Goal: Task Accomplishment & Management: Complete application form

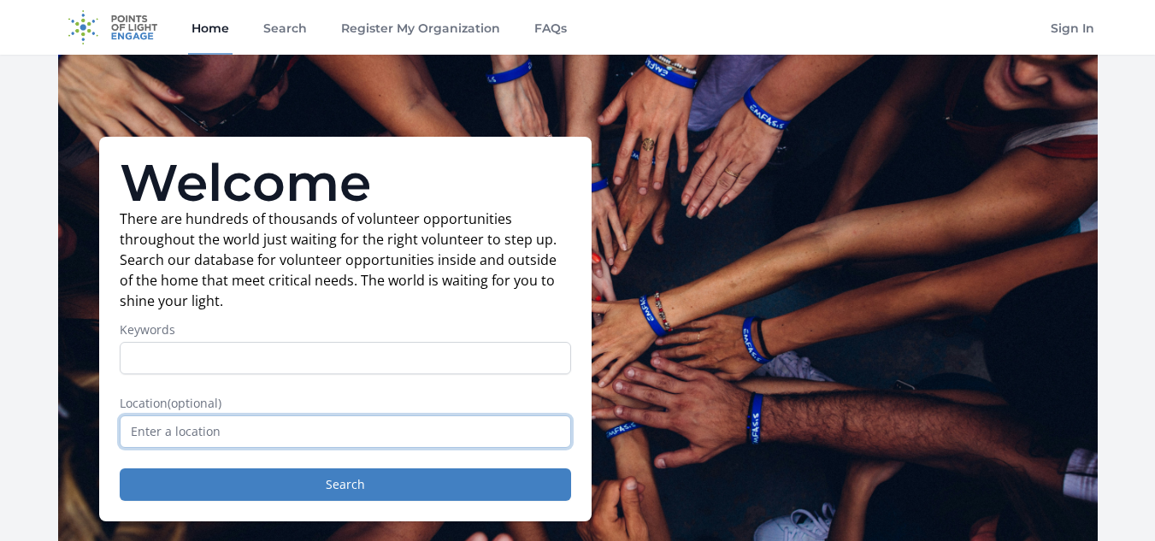
click at [178, 429] on input "text" at bounding box center [345, 431] width 451 height 32
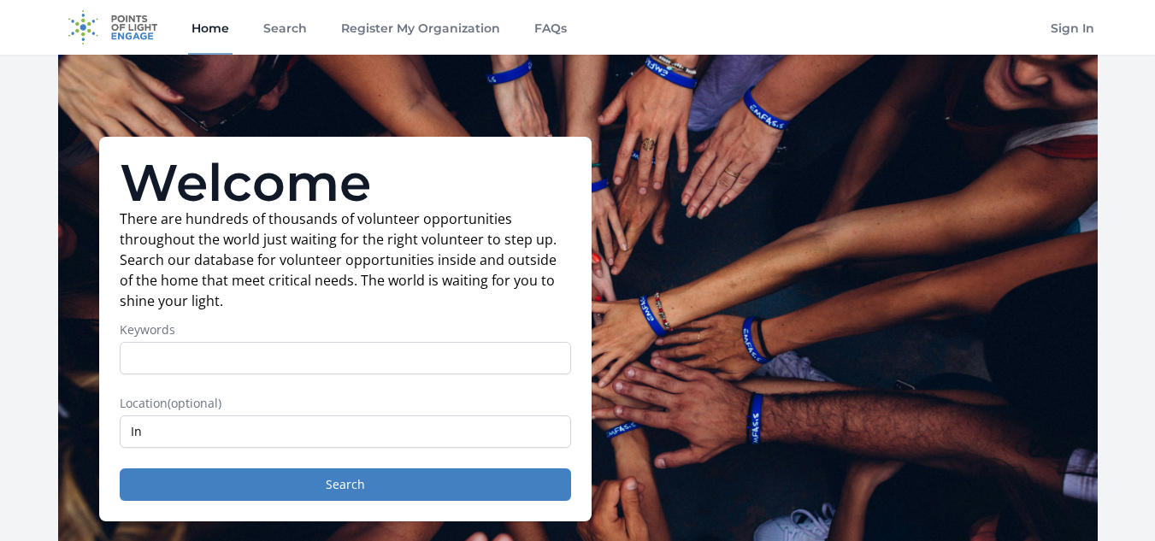
type input "India"
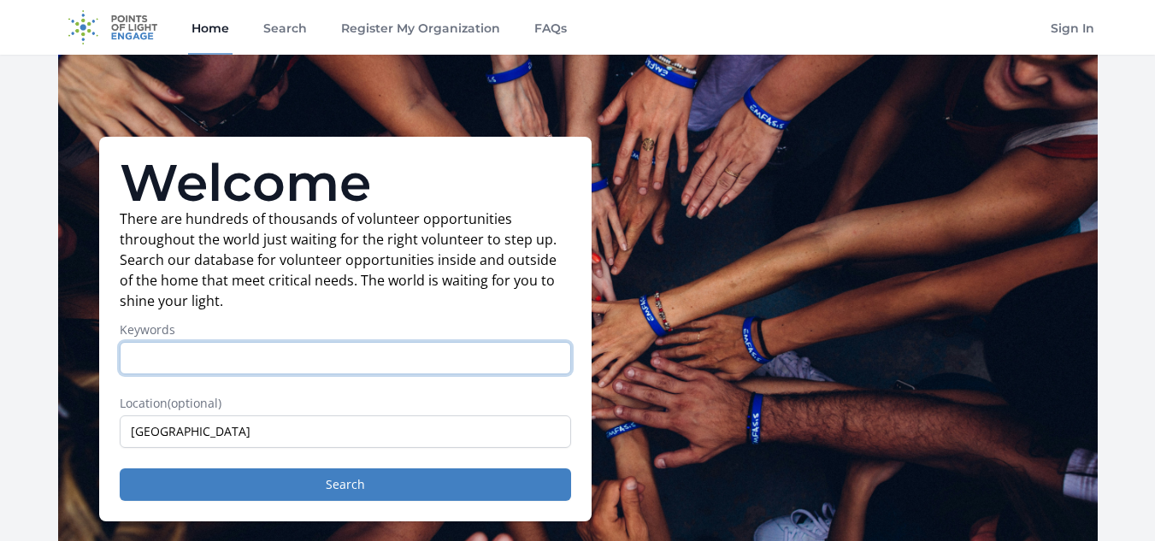
click at [209, 351] on input "Keywords" at bounding box center [345, 358] width 451 height 32
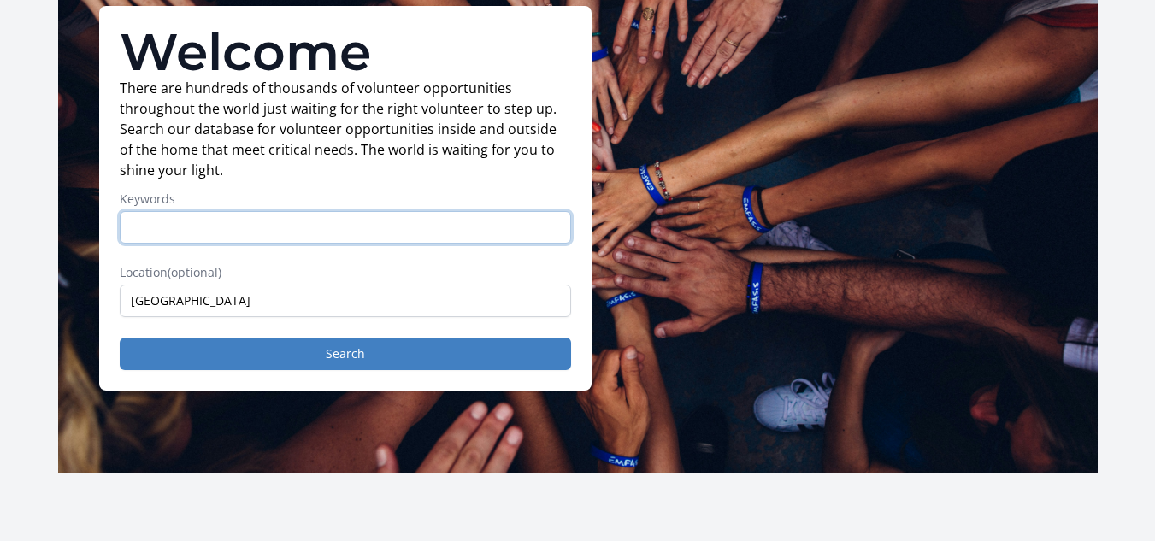
scroll to position [132, 0]
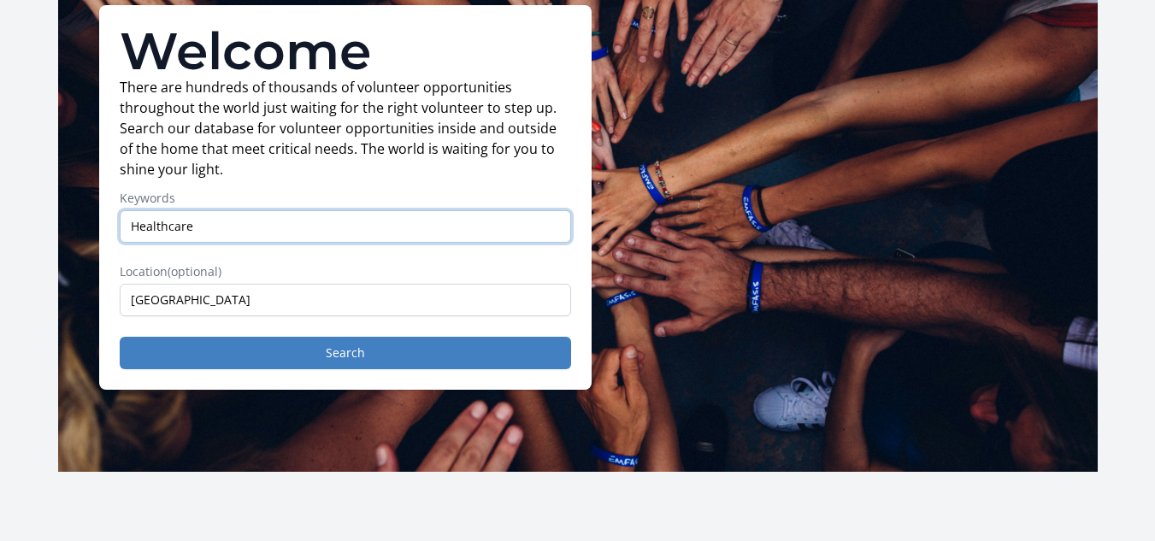
type input "Healthcare"
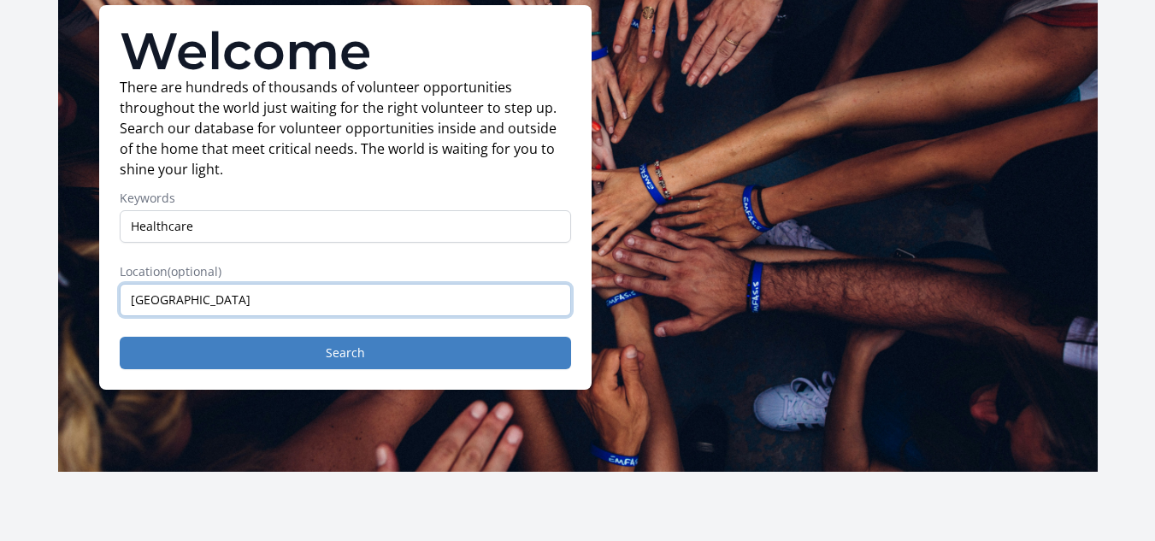
click at [207, 297] on input "India" at bounding box center [345, 300] width 451 height 32
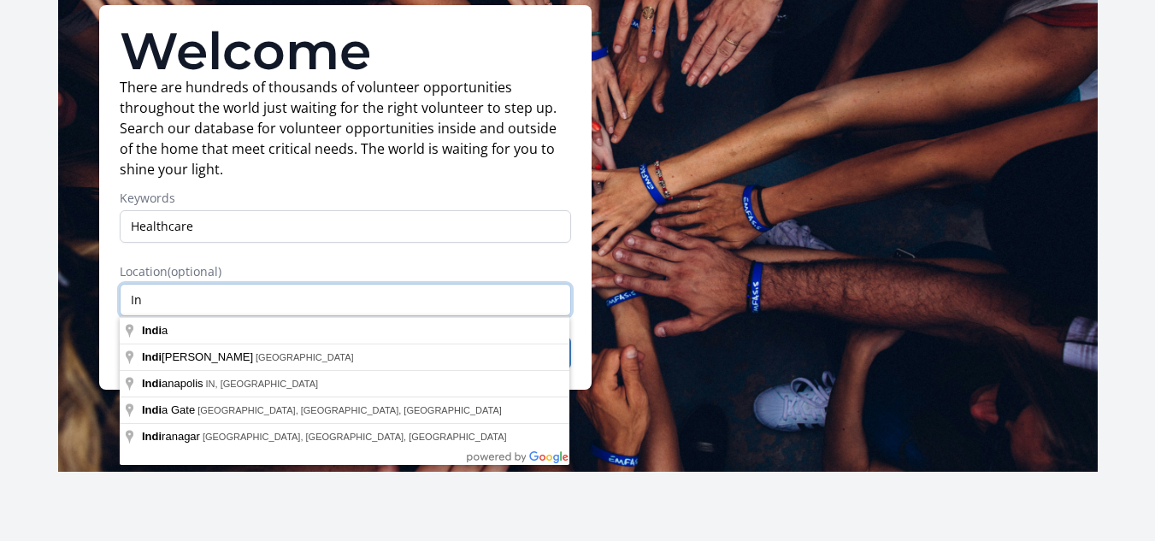
type input "I"
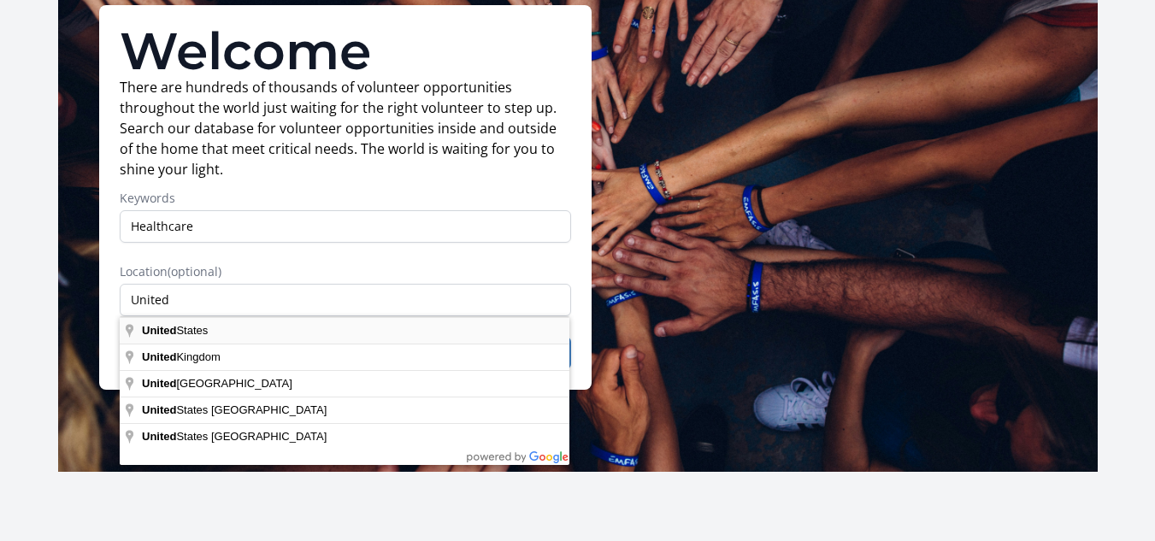
type input "United States"
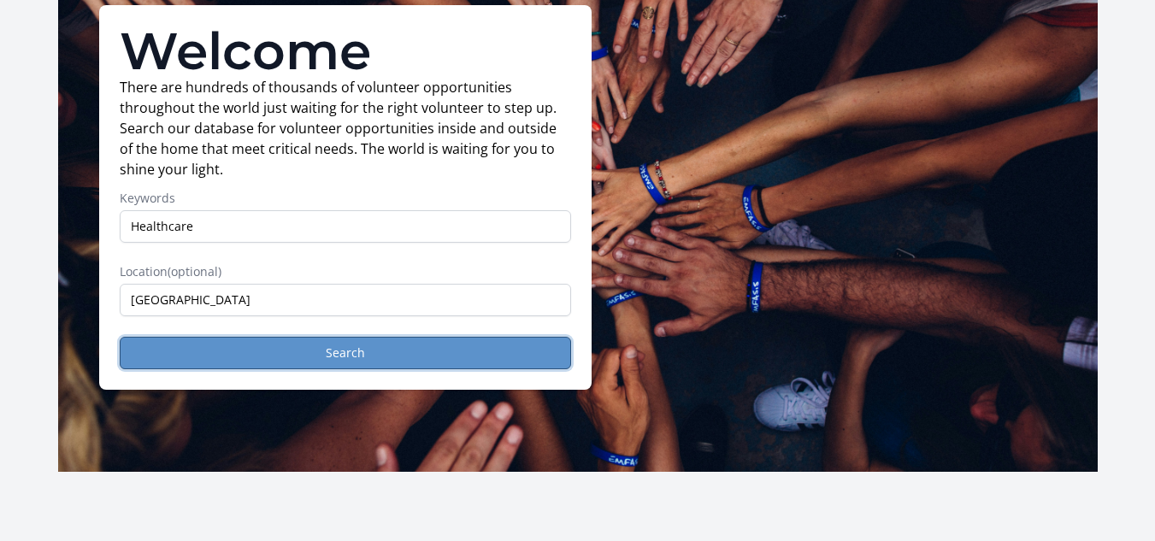
click at [217, 348] on button "Search" at bounding box center [345, 353] width 451 height 32
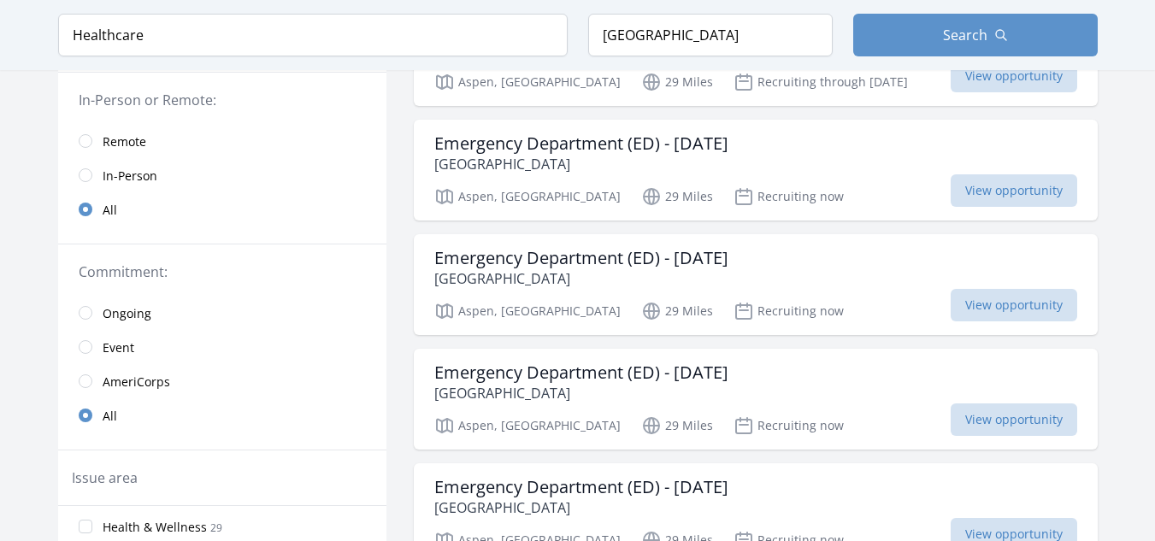
scroll to position [247, 0]
click at [84, 138] on input "radio" at bounding box center [86, 140] width 14 height 14
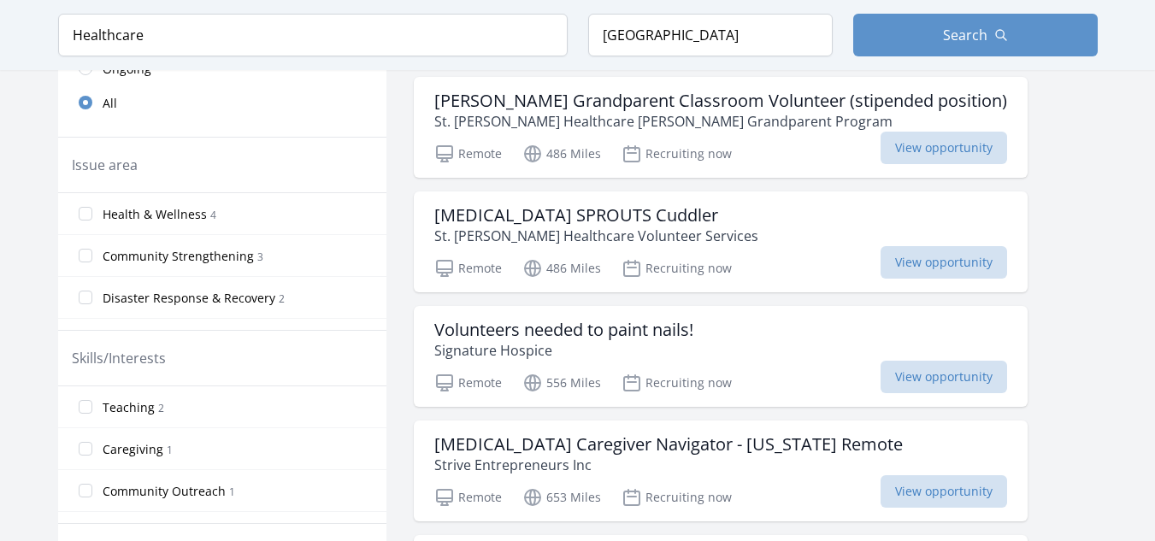
scroll to position [549, 0]
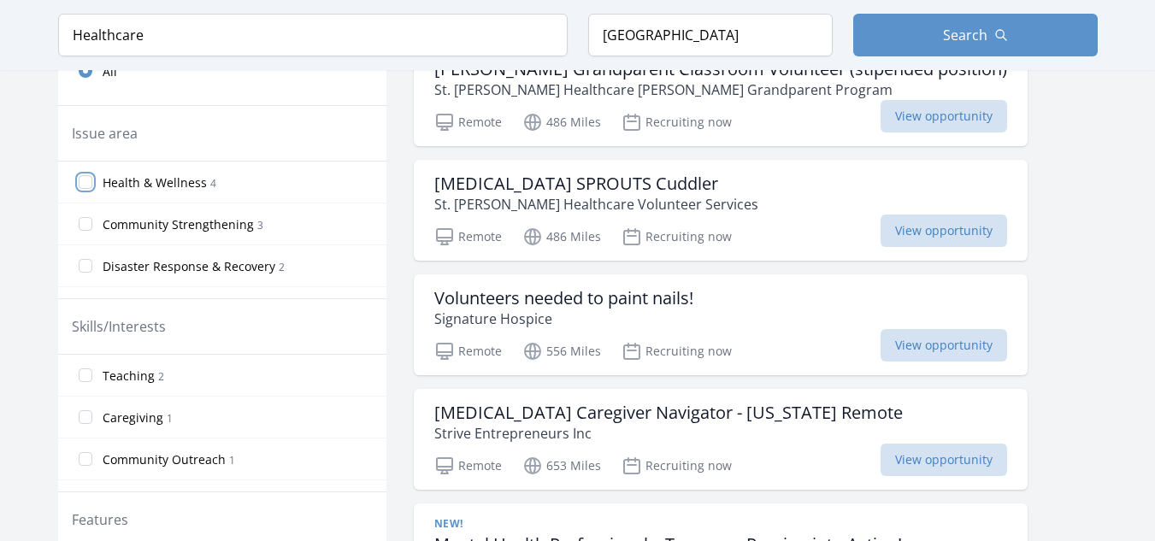
click at [83, 175] on input "Health & Wellness 4" at bounding box center [86, 182] width 14 height 14
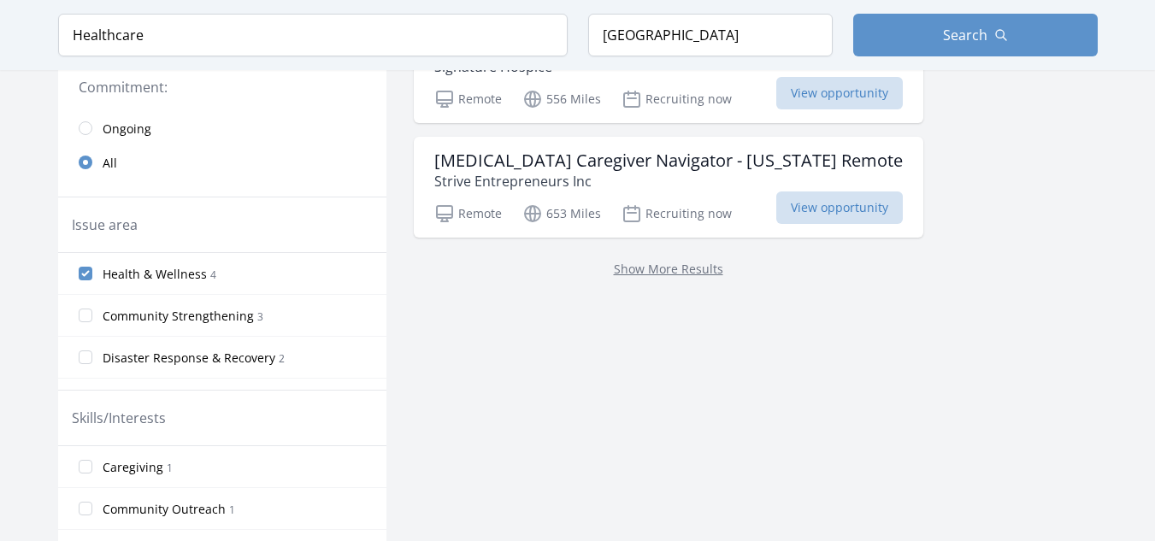
scroll to position [463, 0]
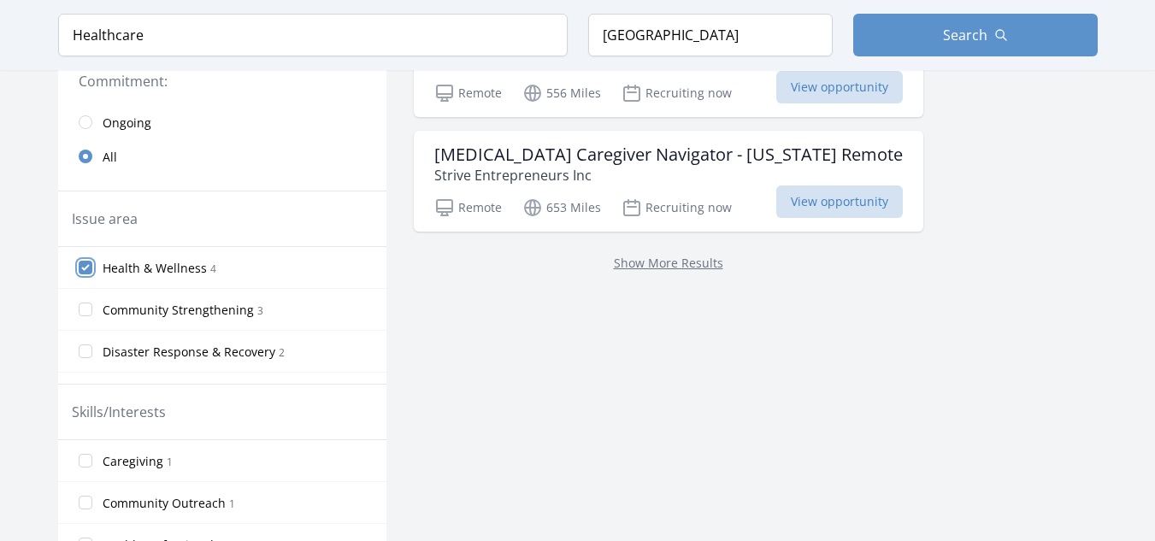
click at [84, 261] on input "Health & Wellness 4" at bounding box center [86, 268] width 14 height 14
click at [86, 303] on input "Community Strengthening 3" at bounding box center [86, 310] width 14 height 14
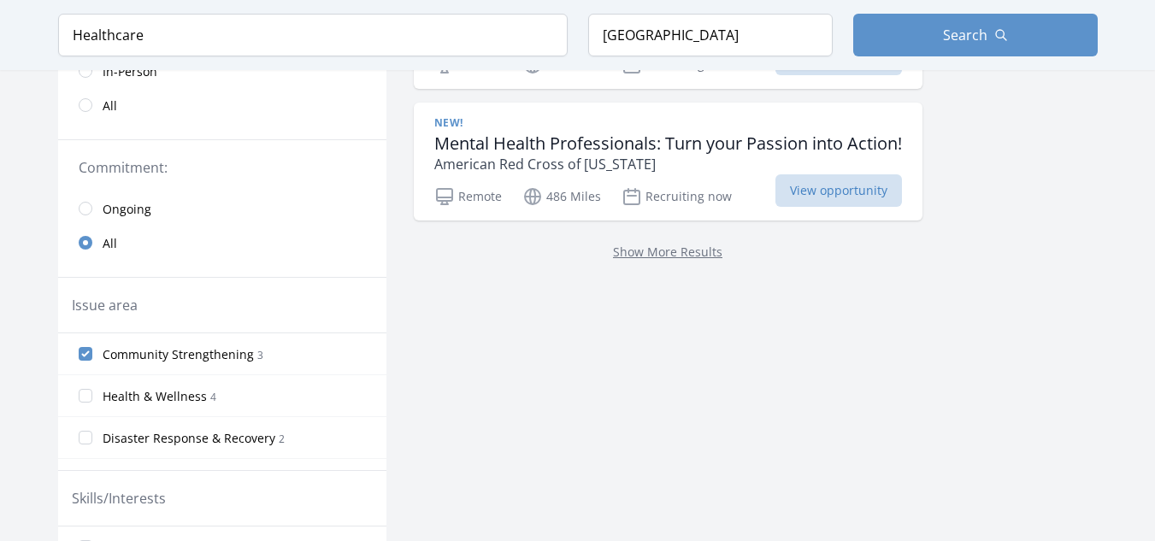
scroll to position [453, 0]
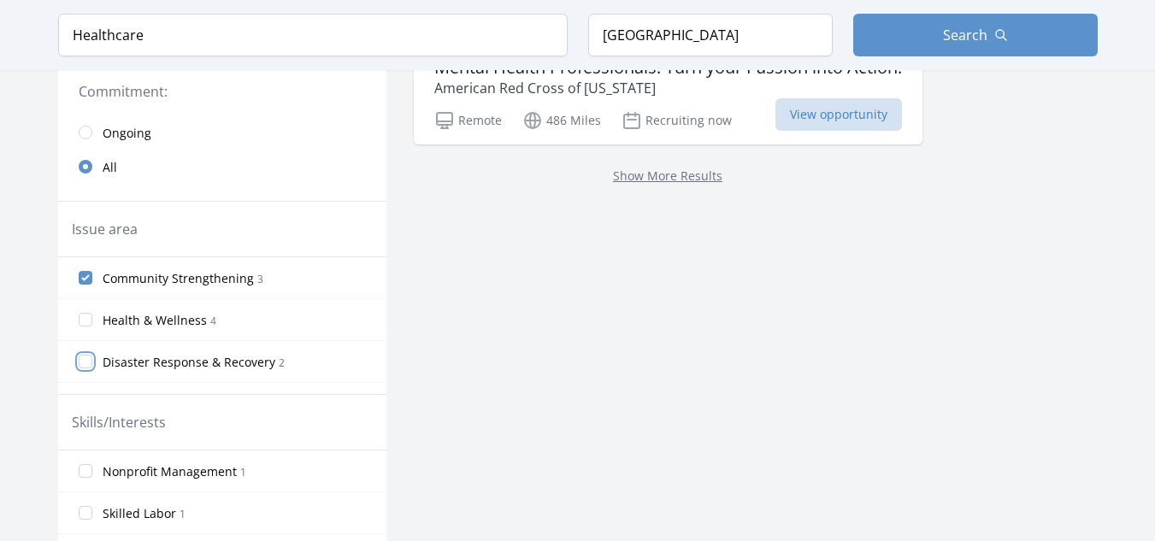
click at [86, 355] on input "Disaster Response & Recovery 2" at bounding box center [86, 362] width 14 height 14
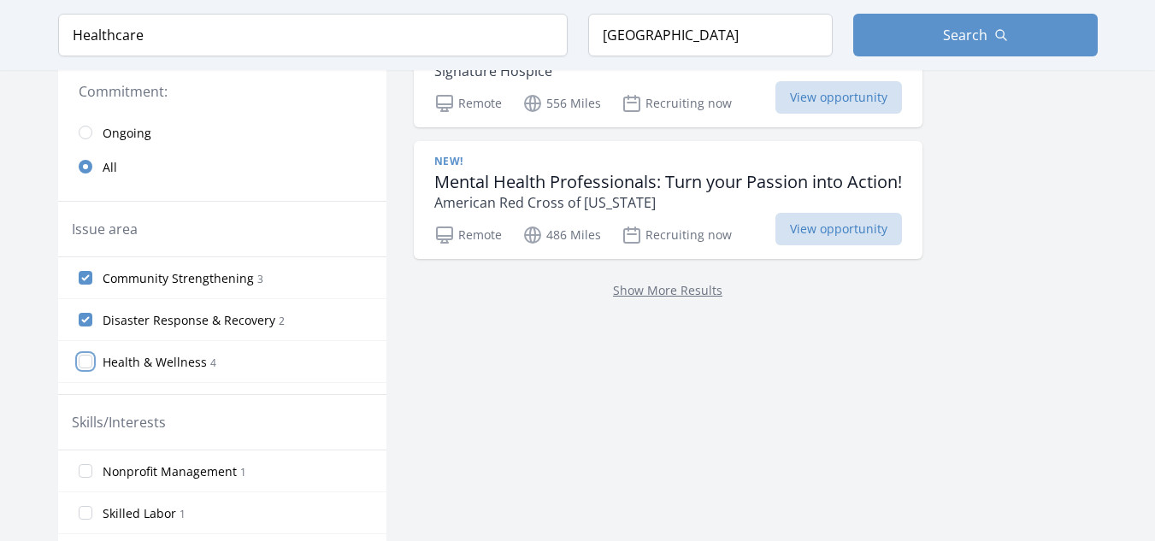
click at [86, 355] on input "Health & Wellness 4" at bounding box center [86, 362] width 14 height 14
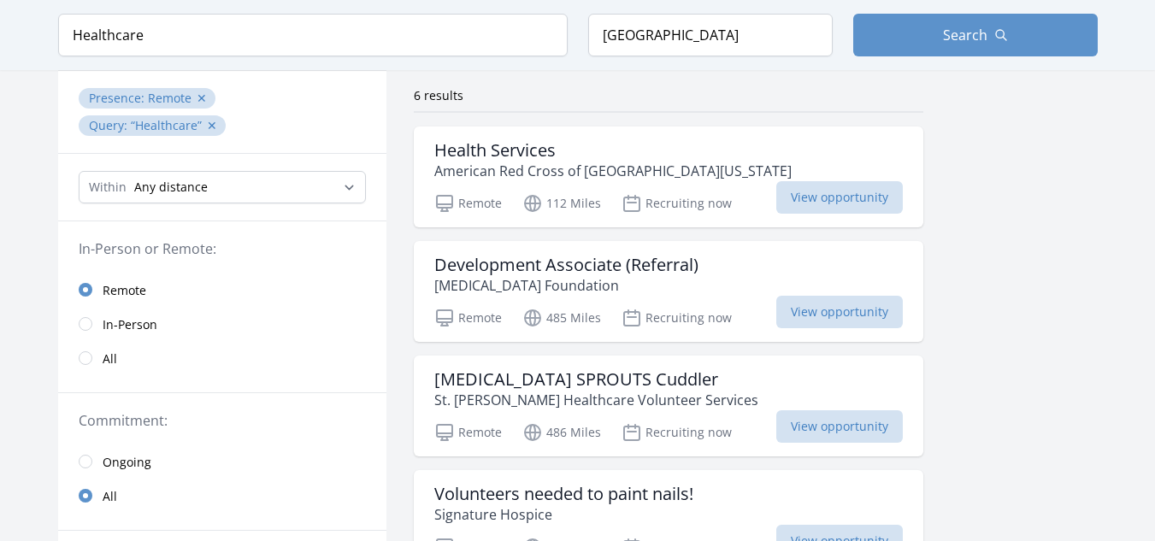
scroll to position [122, 0]
click at [508, 150] on h3 "Health Services" at bounding box center [612, 152] width 357 height 21
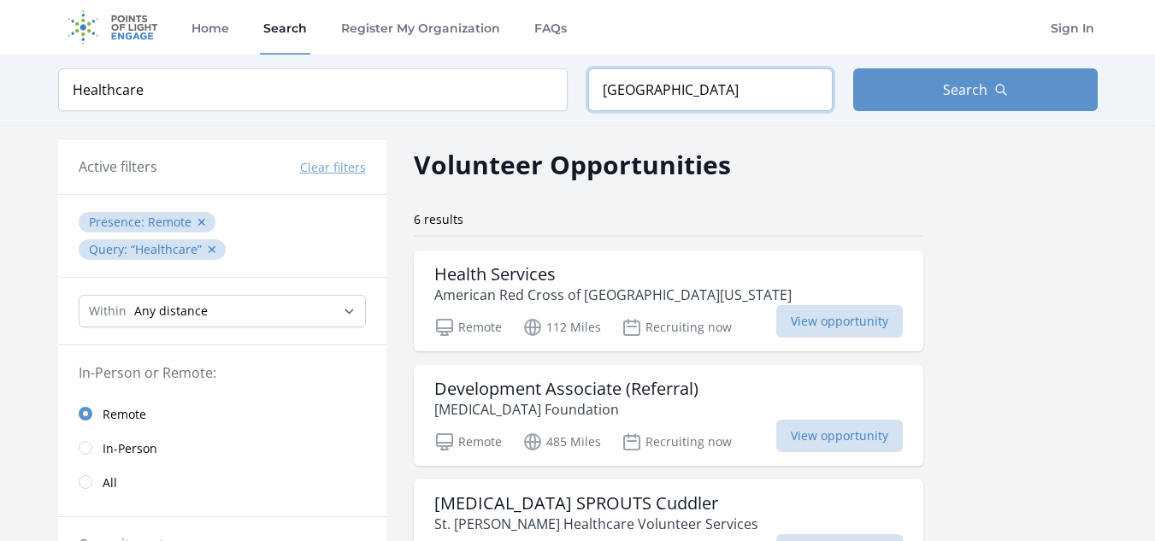
click at [690, 108] on input "United States" at bounding box center [710, 89] width 245 height 43
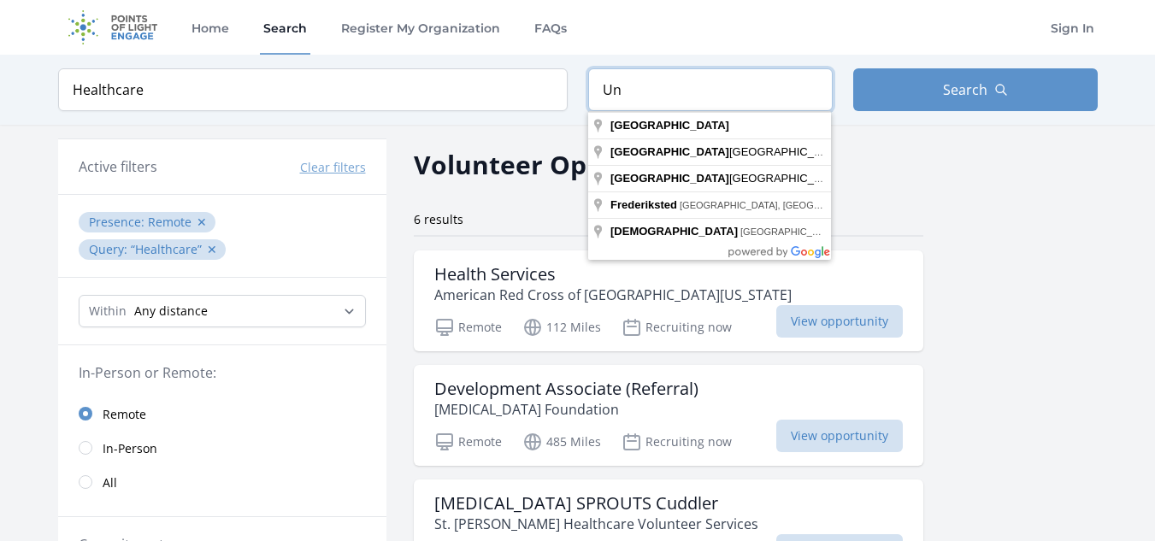
type input "U"
type input "India"
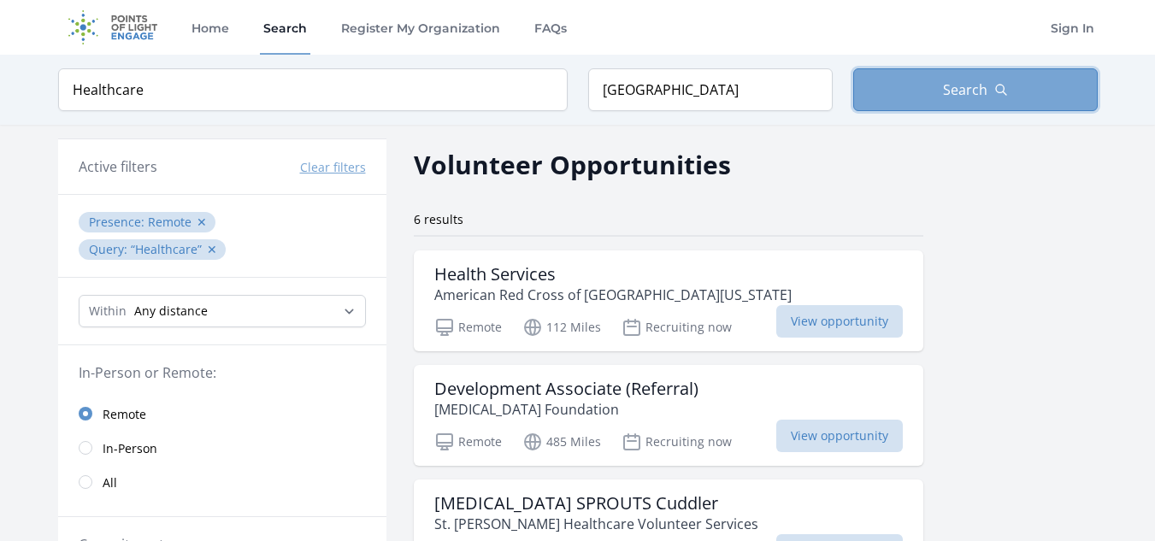
click at [916, 97] on button "Search" at bounding box center [975, 89] width 245 height 43
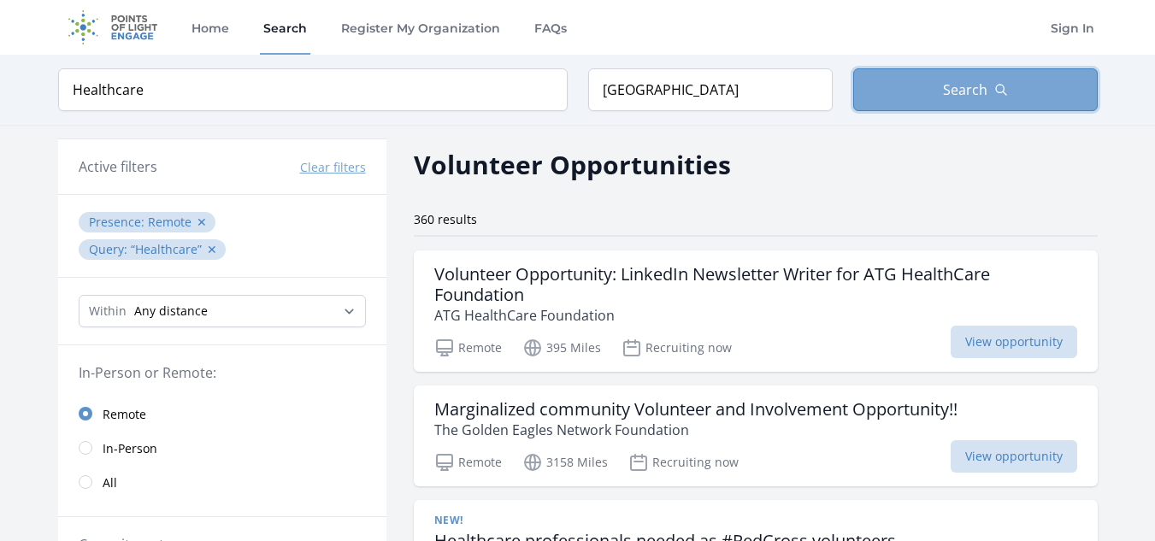
click at [958, 92] on span "Search" at bounding box center [965, 90] width 44 height 21
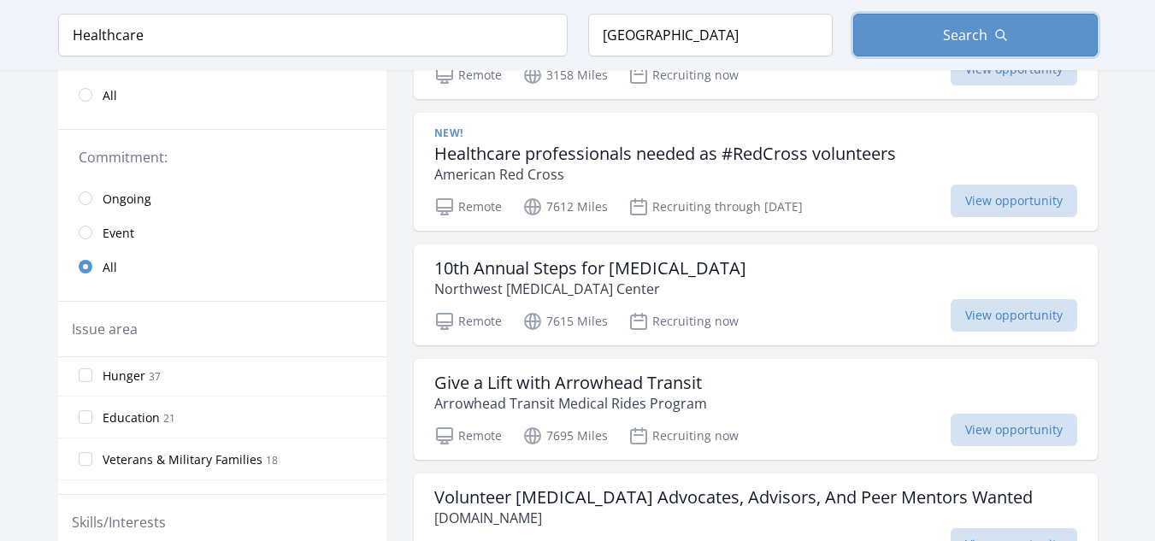
scroll to position [256, 0]
click at [421, 493] on div "Volunteer Diabetes Advocates, Advisors, And Peer Mentors Wanted MatchingDonors.…" at bounding box center [756, 524] width 684 height 101
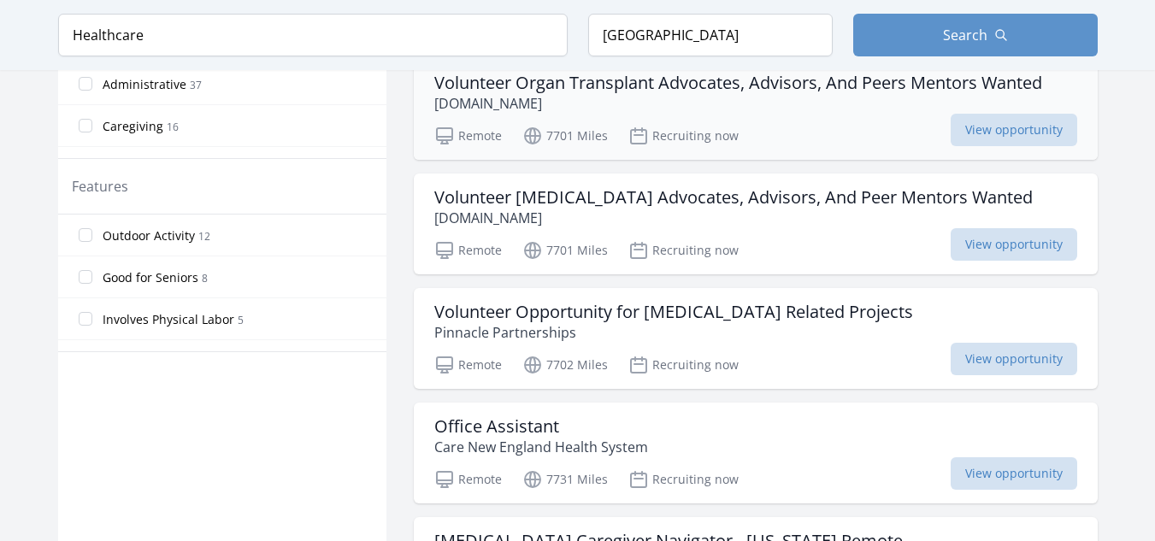
scroll to position [917, 0]
click at [817, 237] on div "Remote 7701 Miles Recruiting now View opportunity" at bounding box center [755, 247] width 643 height 26
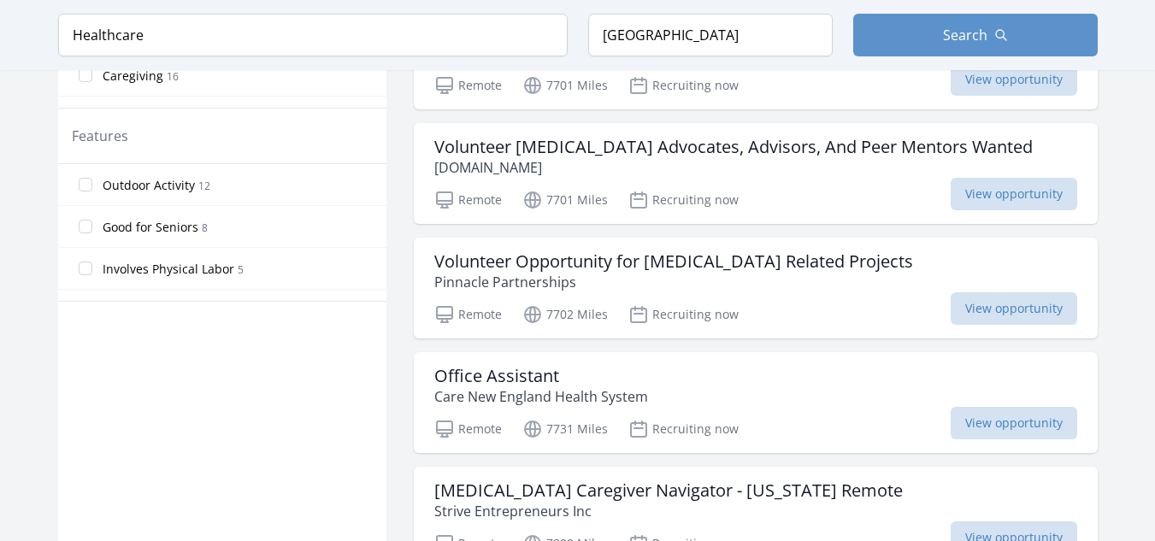
scroll to position [977, 0]
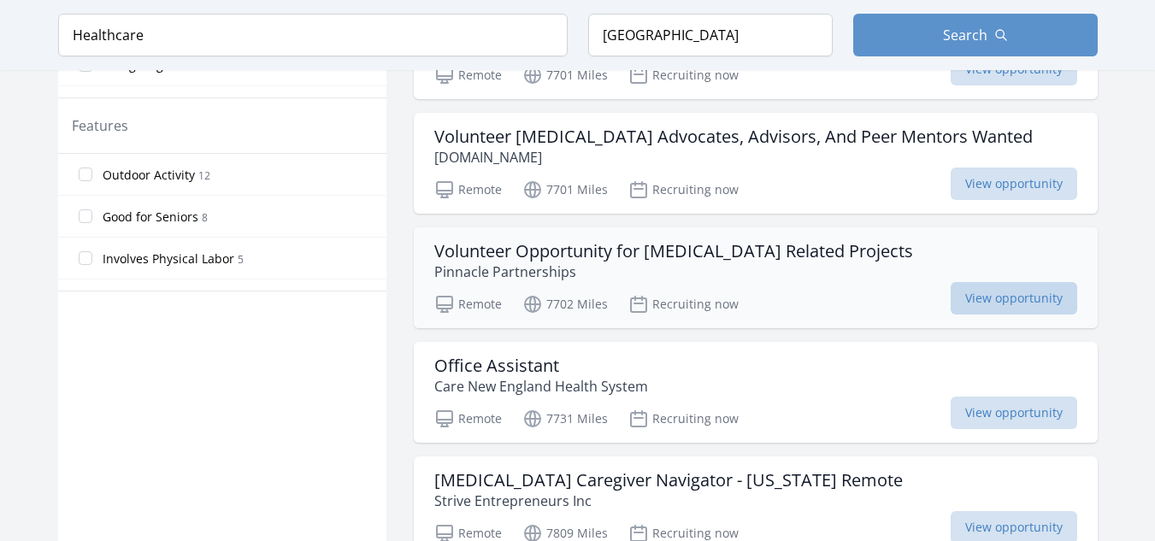
click at [979, 298] on span "View opportunity" at bounding box center [1014, 298] width 127 height 32
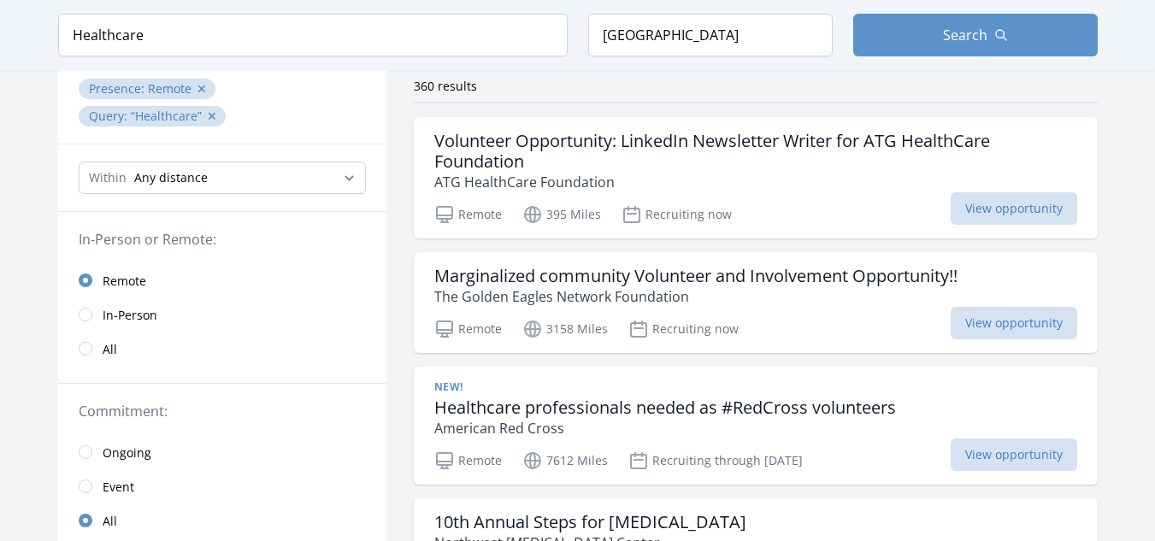
scroll to position [131, 0]
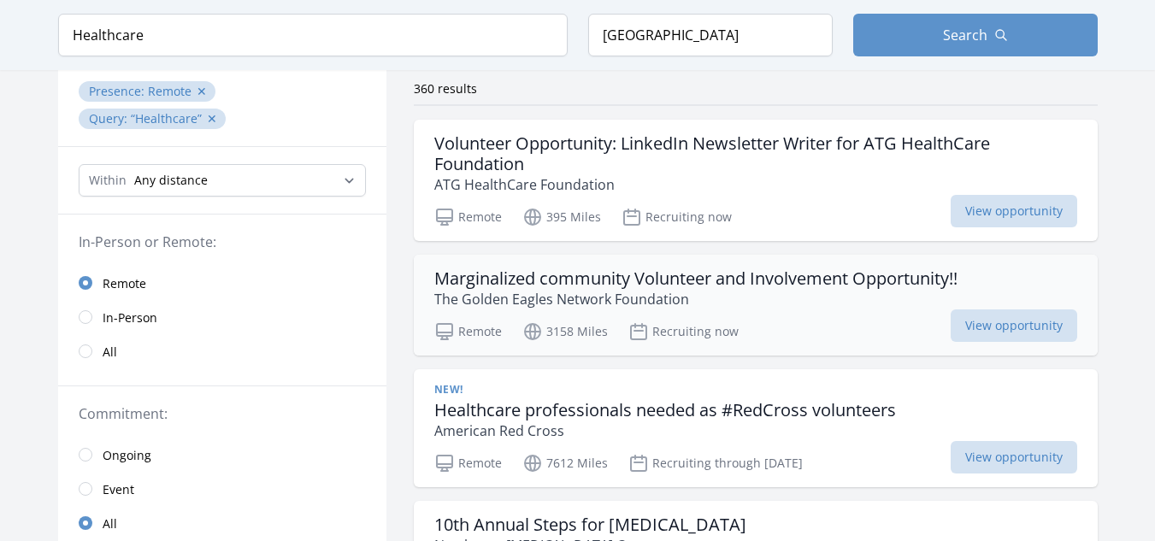
click at [768, 285] on h3 "Marginalized community Volunteer and Involvement Opportunity!!" at bounding box center [695, 278] width 523 height 21
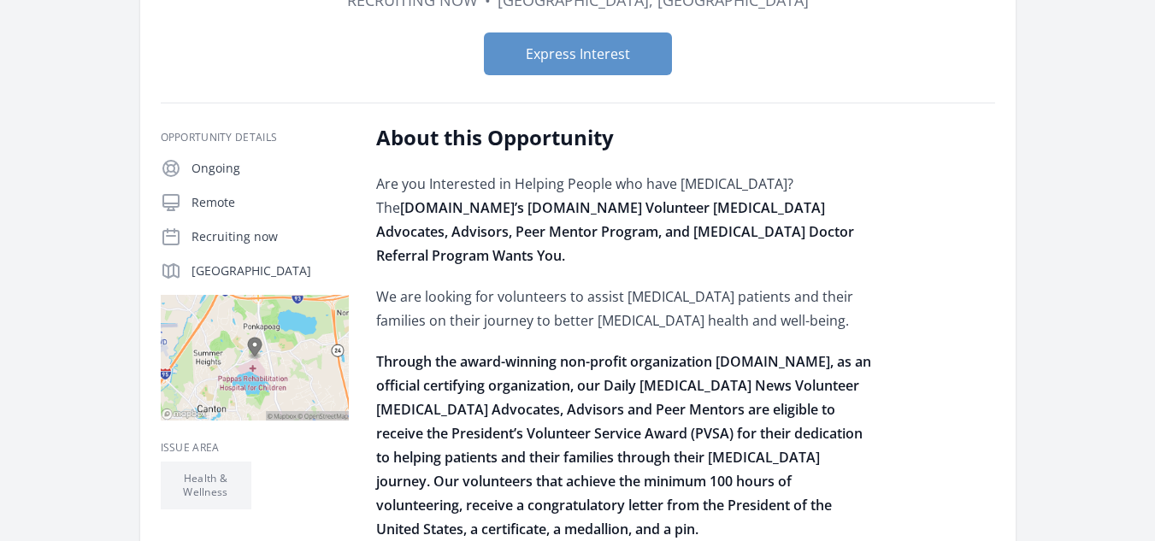
scroll to position [220, 0]
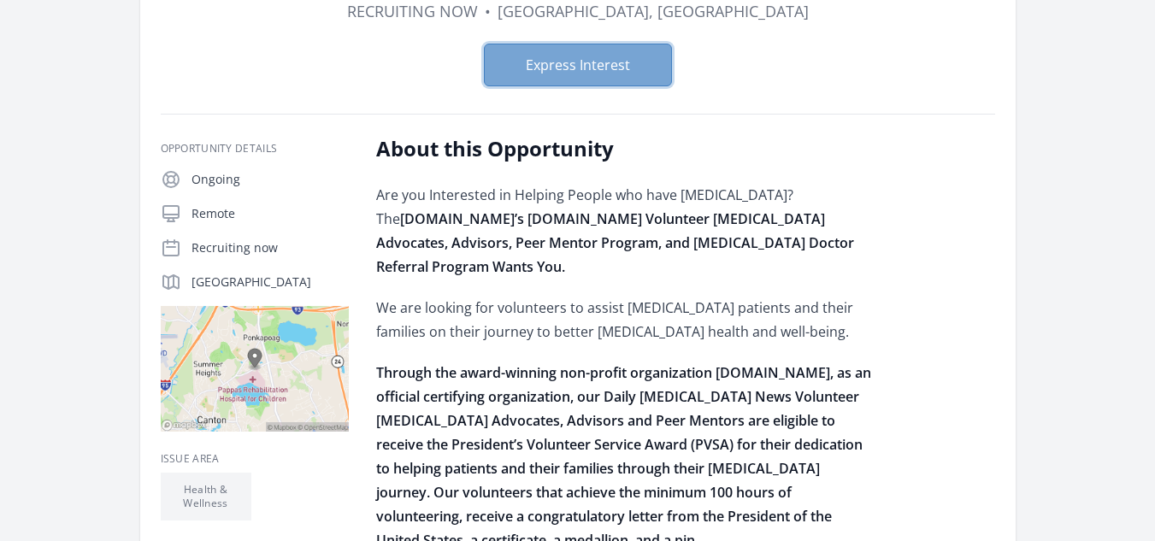
click at [551, 71] on button "Express Interest" at bounding box center [578, 65] width 188 height 43
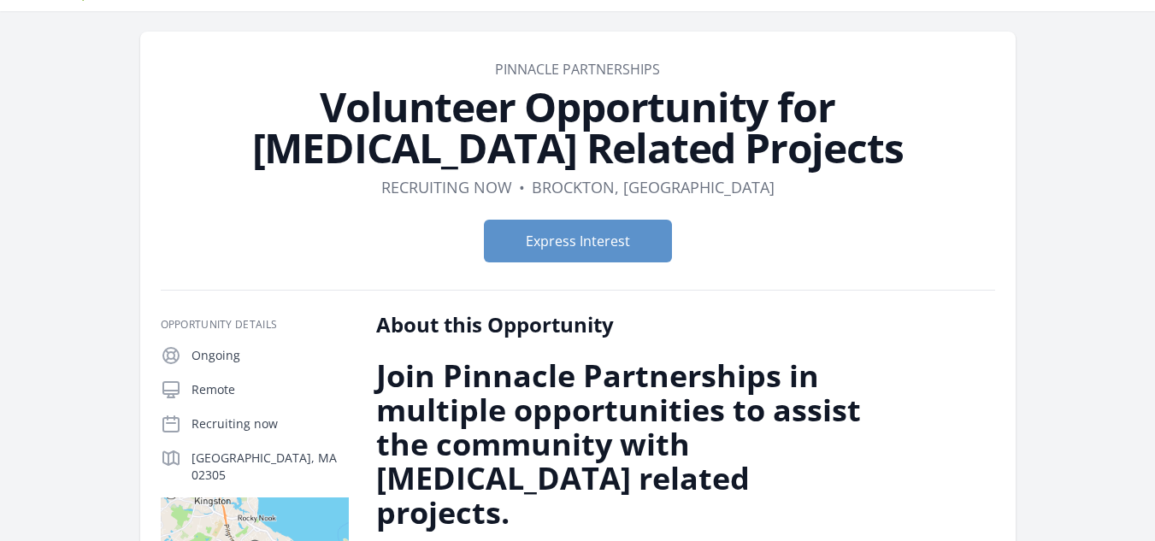
scroll to position [39, 0]
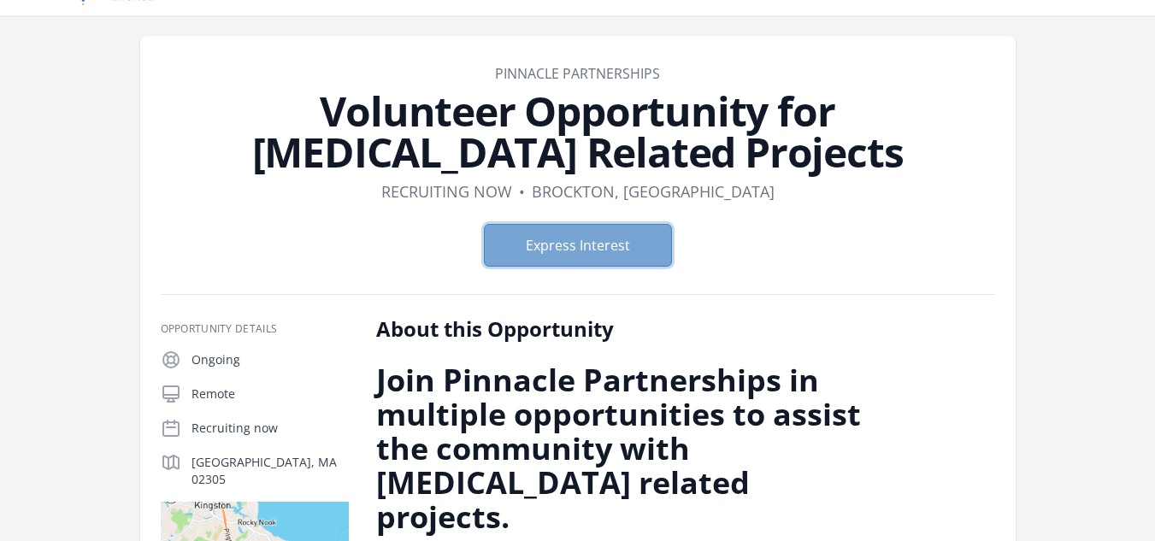
click at [603, 245] on button "Express Interest" at bounding box center [578, 245] width 188 height 43
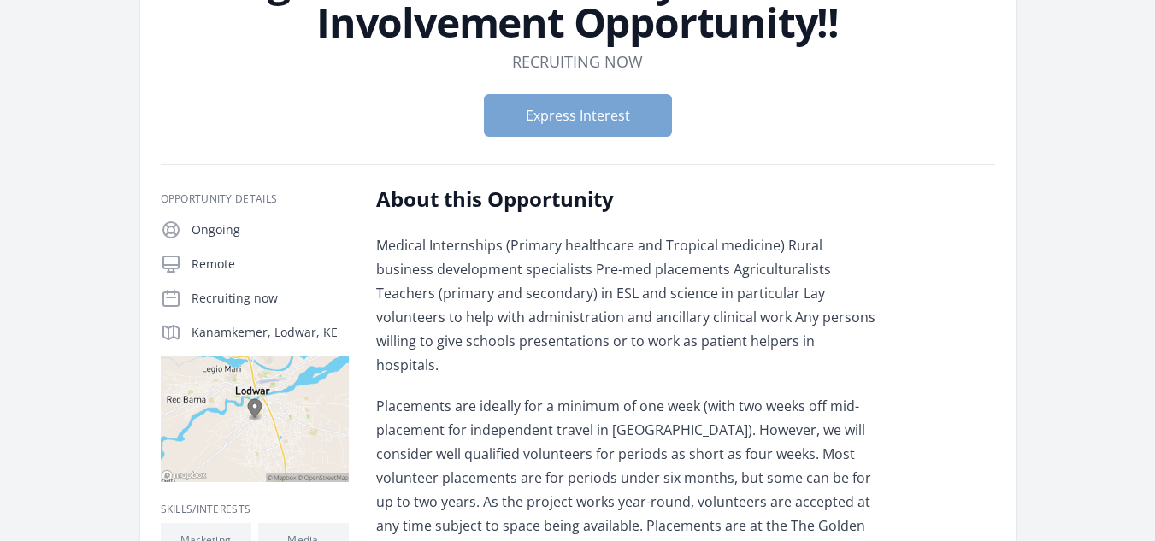
scroll to position [168, 0]
click at [587, 115] on button "Express Interest" at bounding box center [578, 116] width 188 height 43
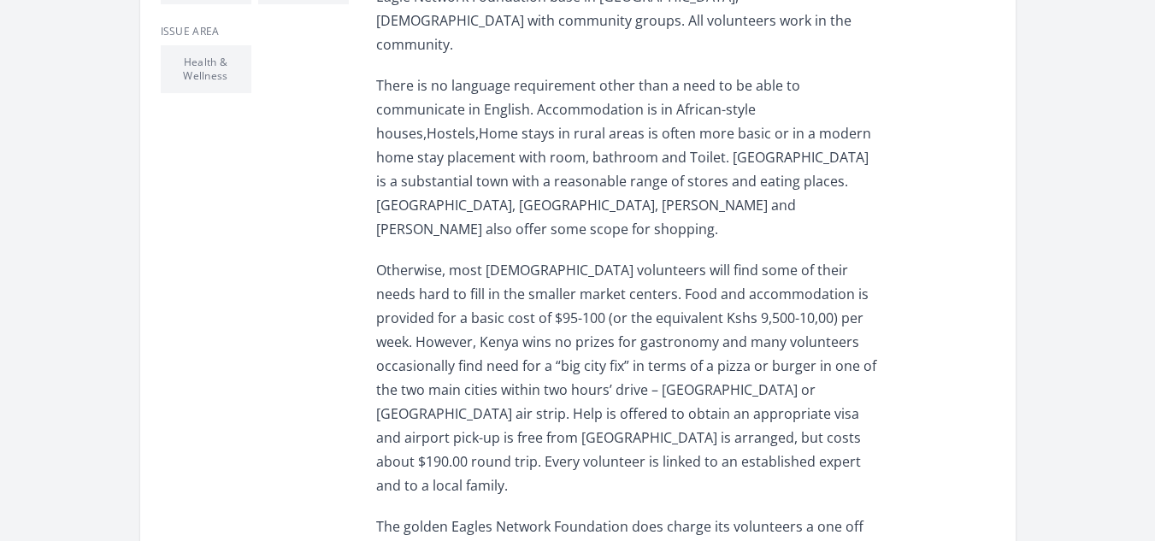
scroll to position [724, 0]
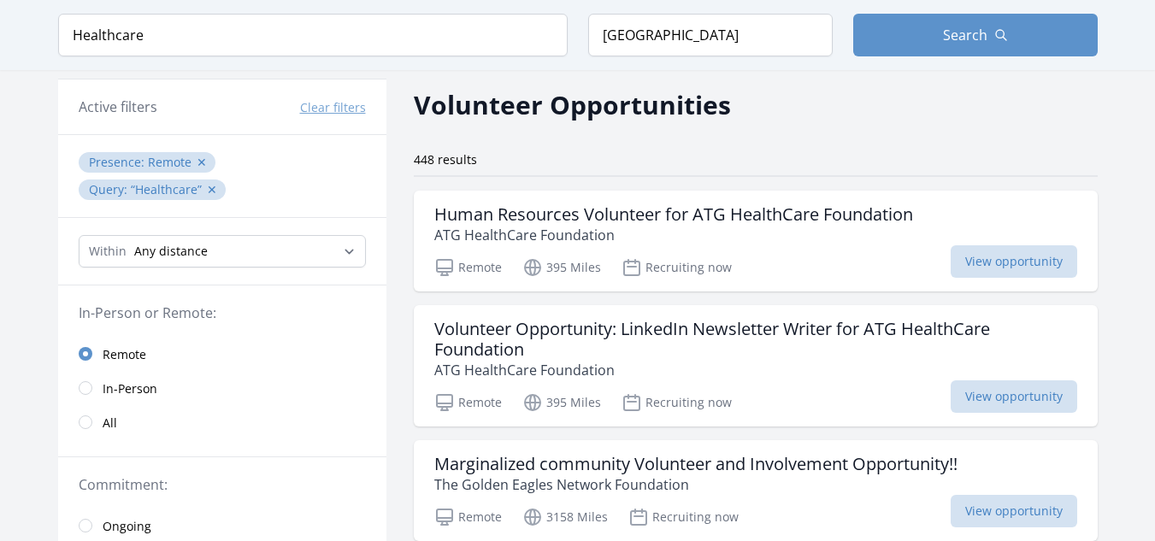
scroll to position [59, 0]
click at [1016, 254] on span "View opportunity" at bounding box center [1014, 262] width 127 height 32
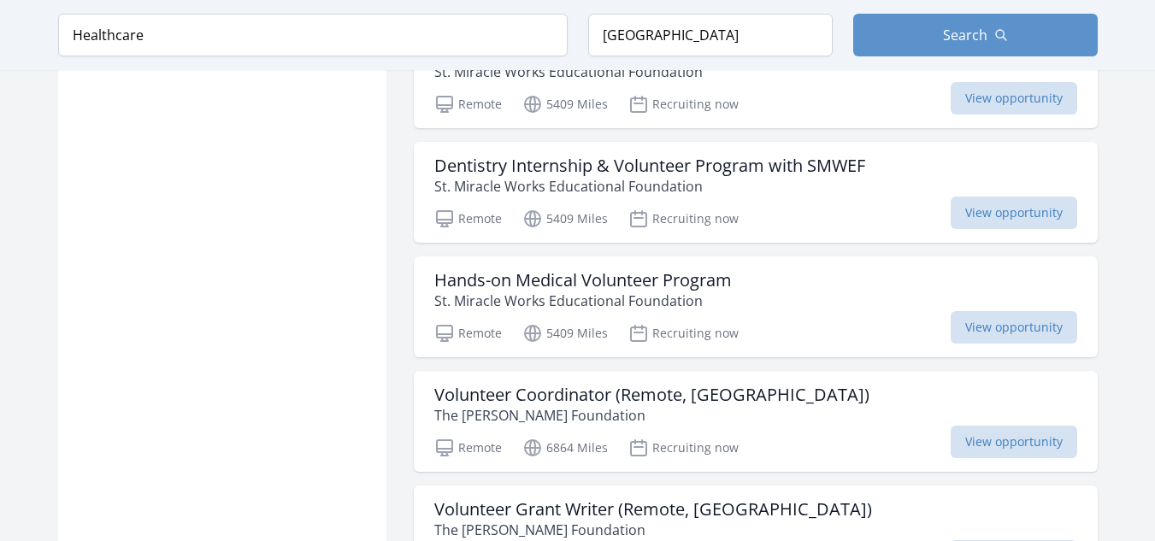
scroll to position [1863, 0]
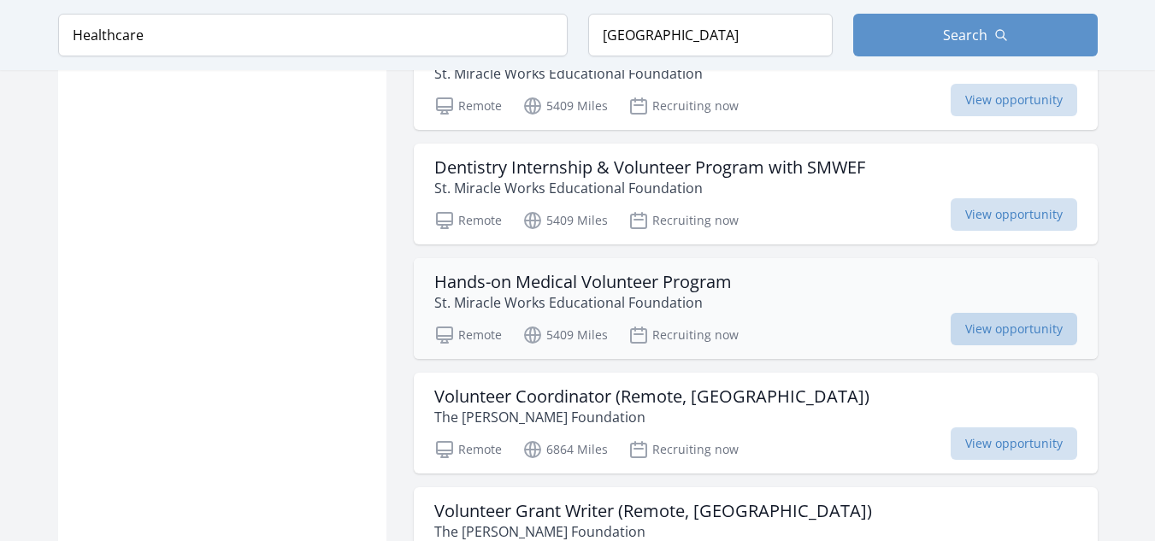
click at [1027, 325] on span "View opportunity" at bounding box center [1014, 329] width 127 height 32
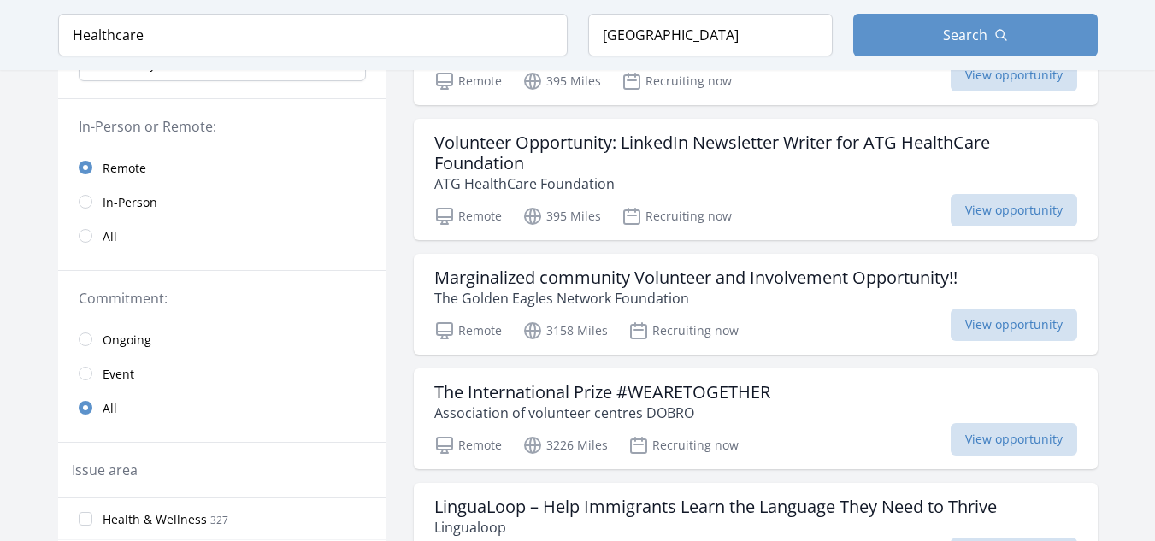
scroll to position [328, 0]
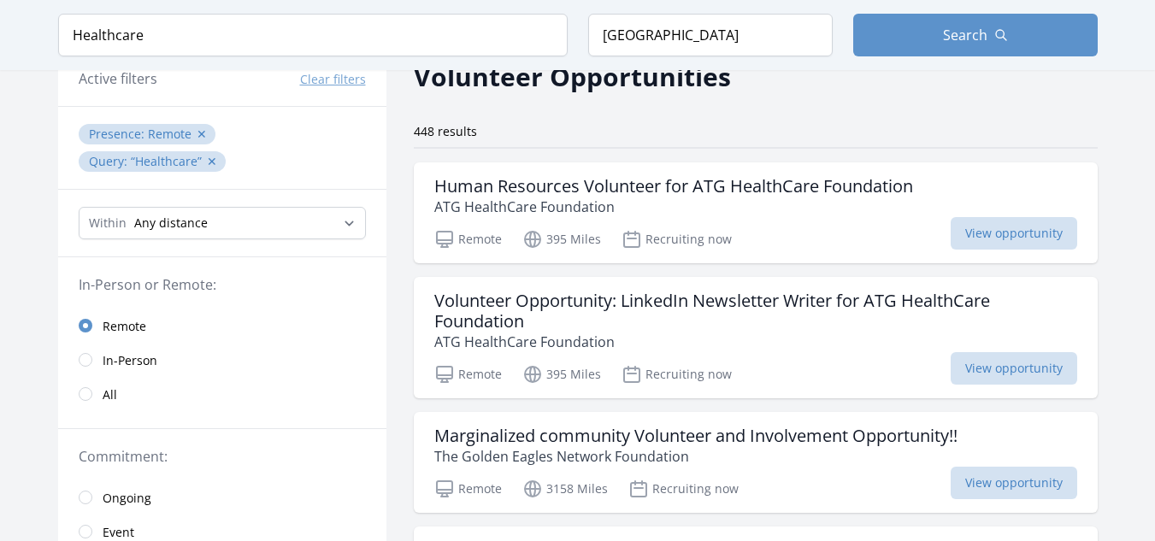
scroll to position [0, 0]
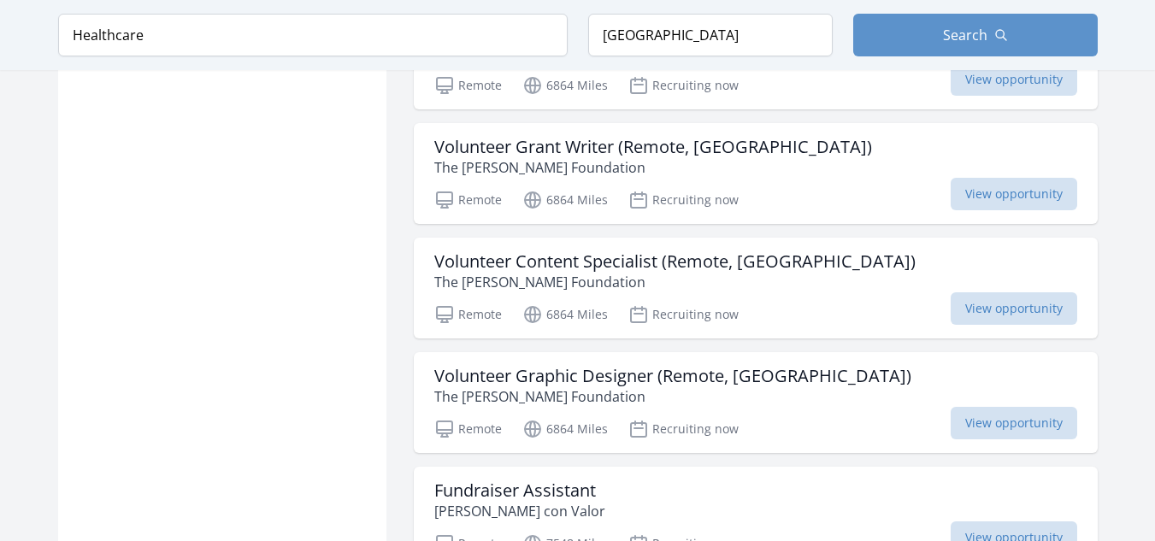
scroll to position [131, 0]
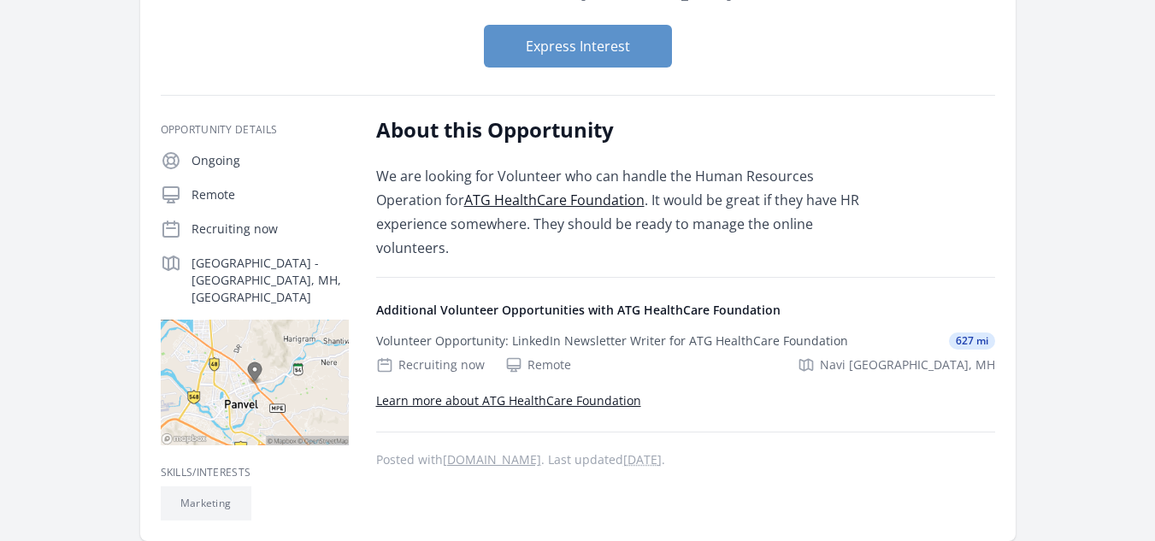
scroll to position [239, 0]
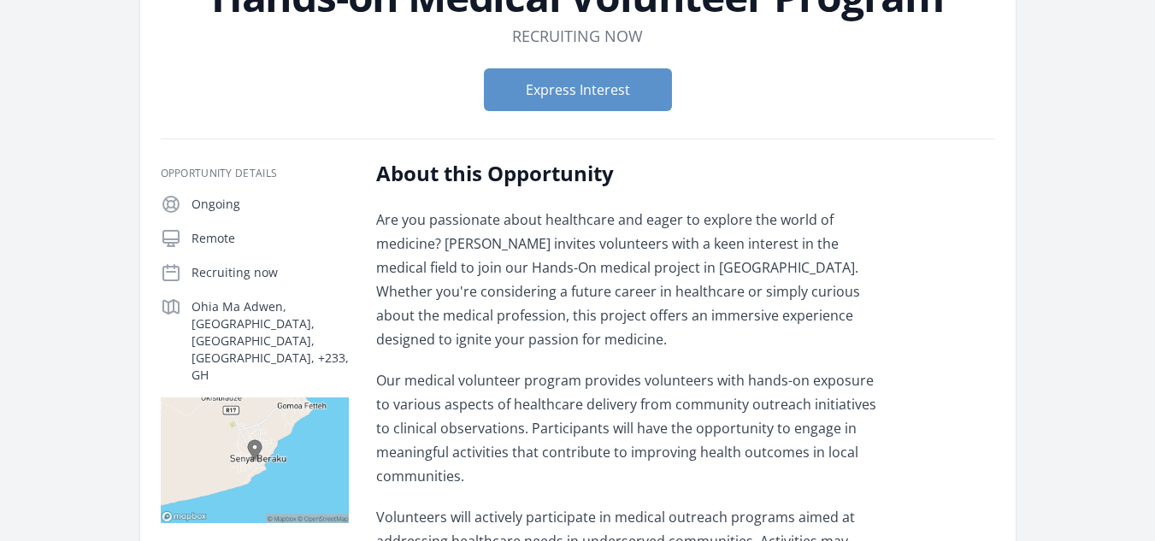
scroll to position [155, 0]
click at [580, 369] on p "Our medical volunteer program provides volunteers with hands-on exposure to var…" at bounding box center [626, 428] width 500 height 120
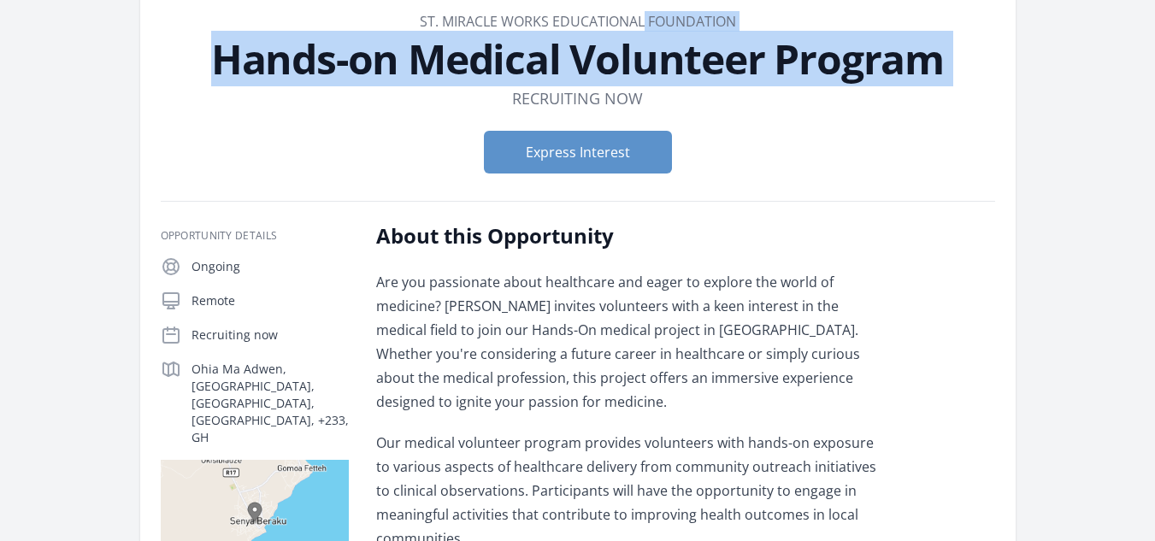
scroll to position [0, 0]
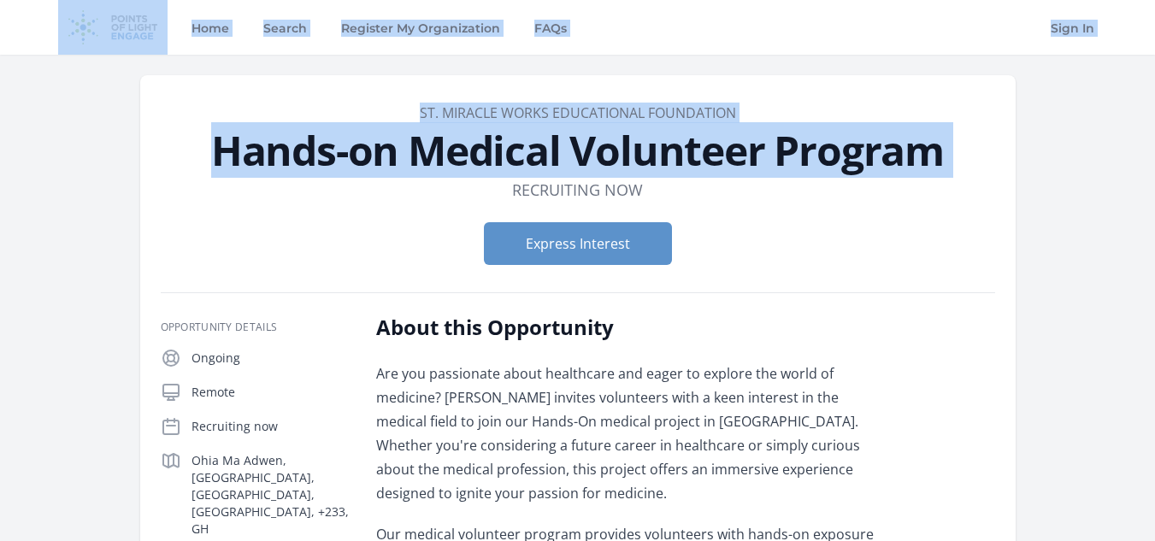
drag, startPoint x: 15, startPoint y: 32, endPoint x: 15, endPoint y: -9, distance: 41.0
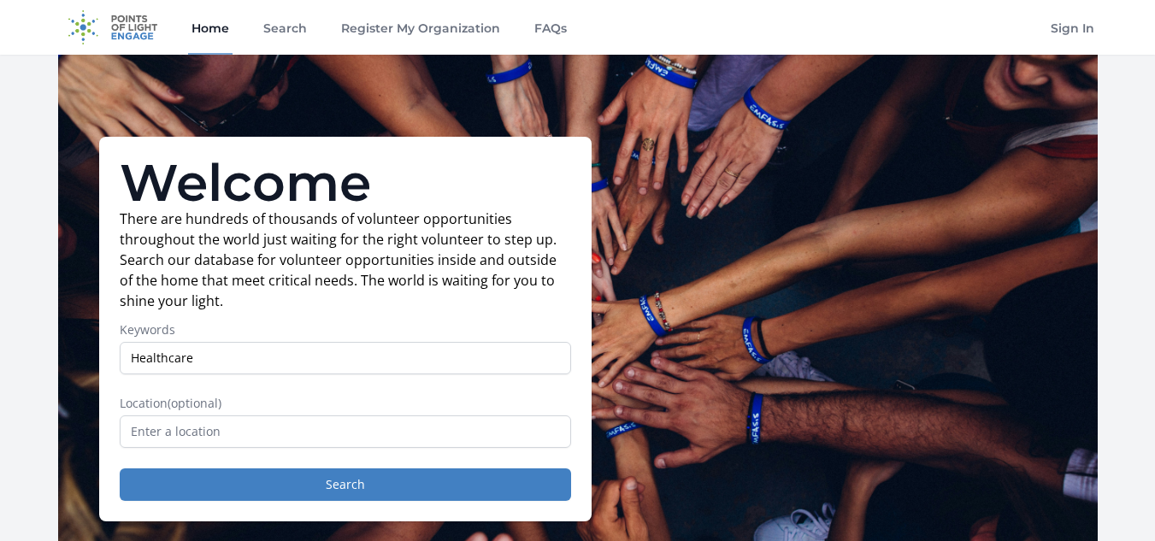
scroll to position [132, 0]
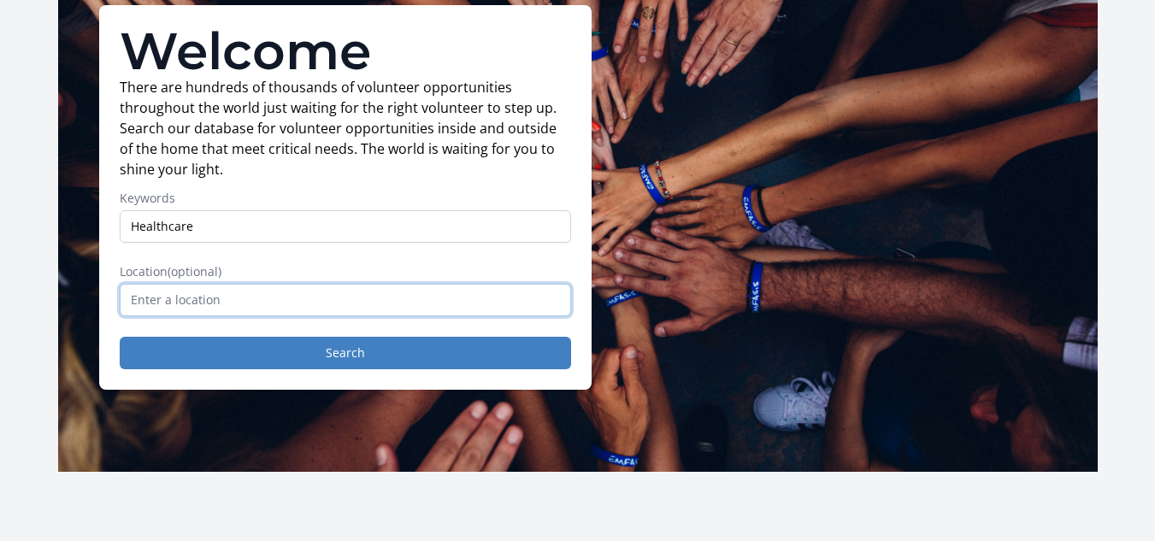
click at [202, 290] on input "text" at bounding box center [345, 300] width 451 height 32
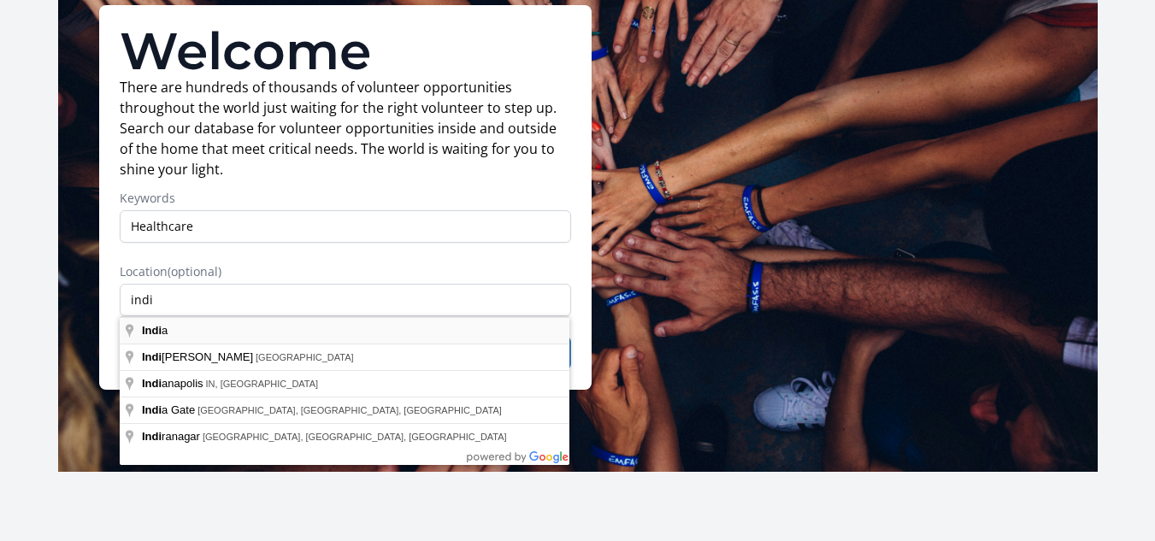
type input "[GEOGRAPHIC_DATA]"
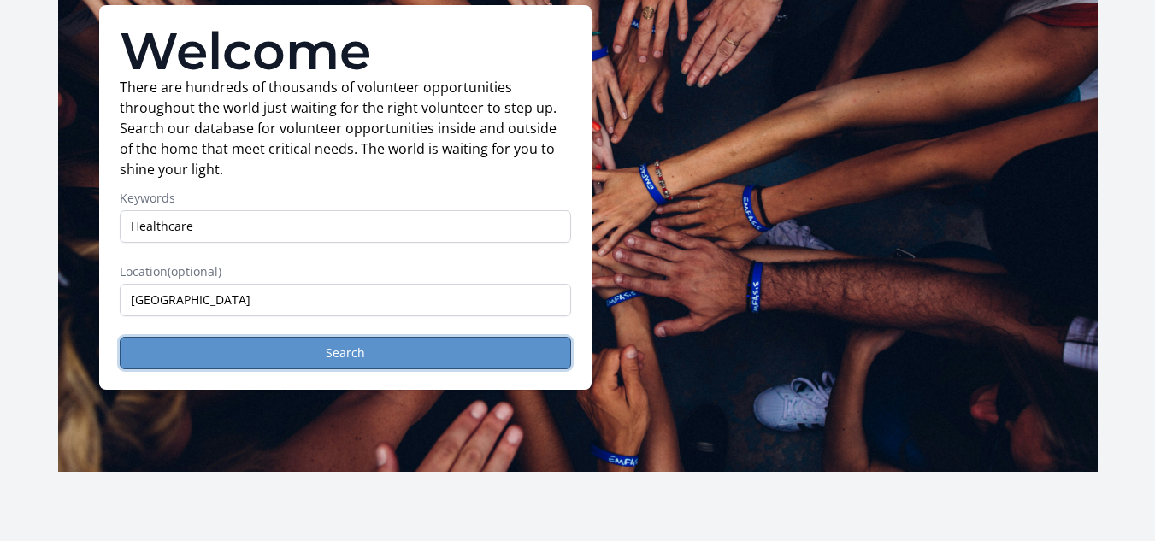
click at [227, 344] on button "Search" at bounding box center [345, 353] width 451 height 32
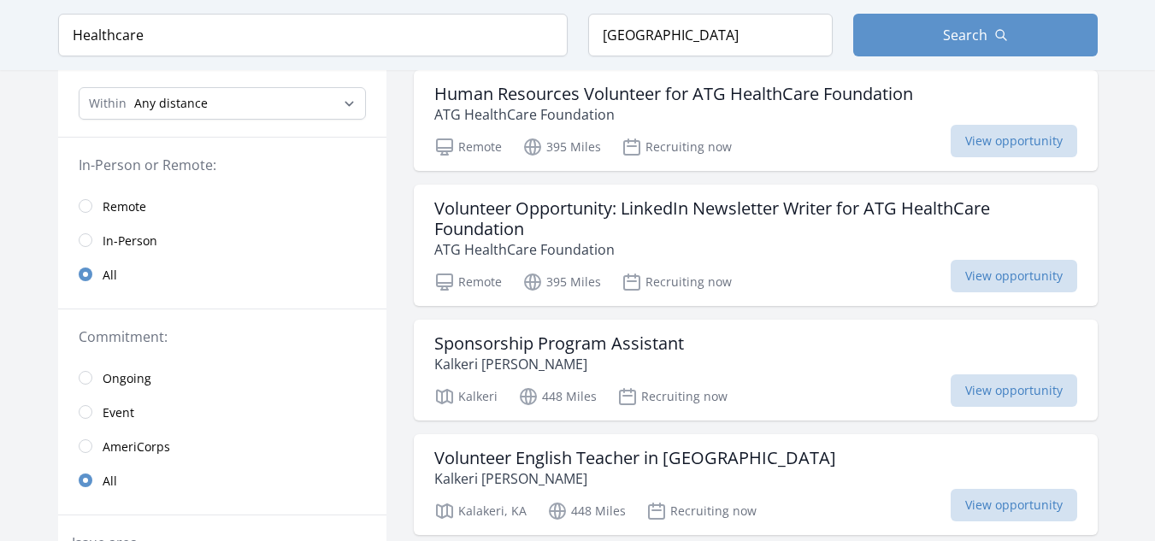
scroll to position [180, 0]
click at [81, 205] on input "radio" at bounding box center [86, 207] width 14 height 14
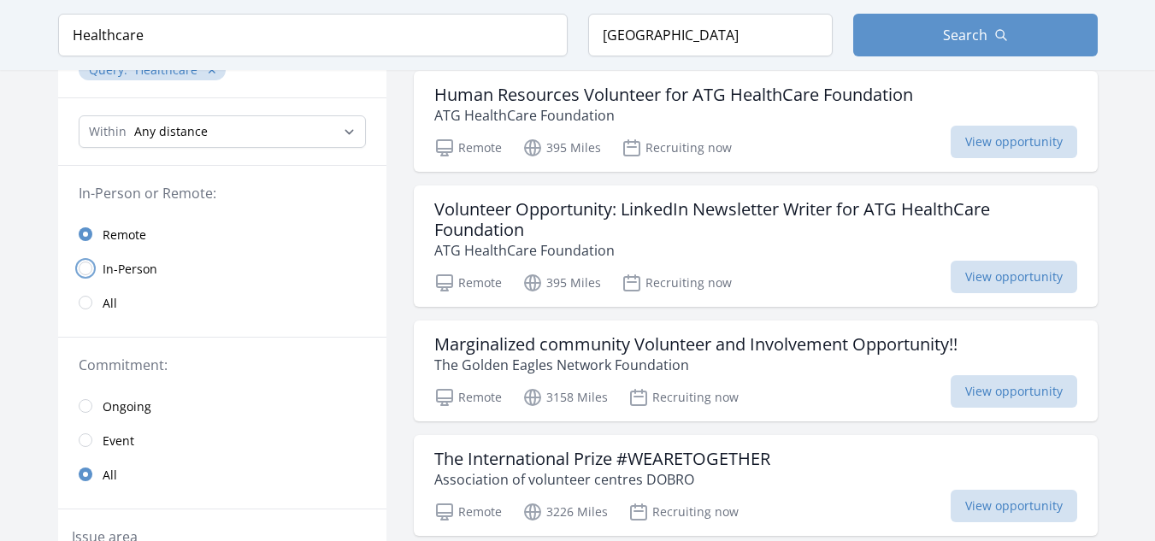
click at [86, 262] on input "radio" at bounding box center [86, 269] width 14 height 14
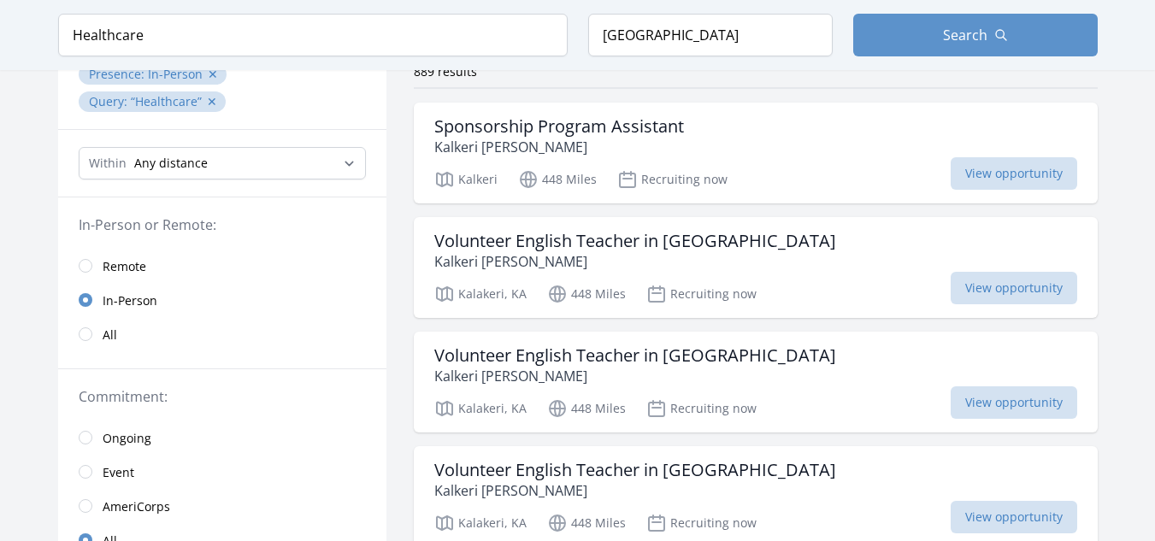
scroll to position [149, 0]
click at [351, 160] on select "Any distance , 5 Miles , 20 Miles , 50 Miles , 100 Miles" at bounding box center [222, 162] width 287 height 32
select select "8046"
click at [79, 146] on select "Any distance , 5 Miles , 20 Miles , 50 Miles , 100 Miles" at bounding box center [222, 162] width 287 height 32
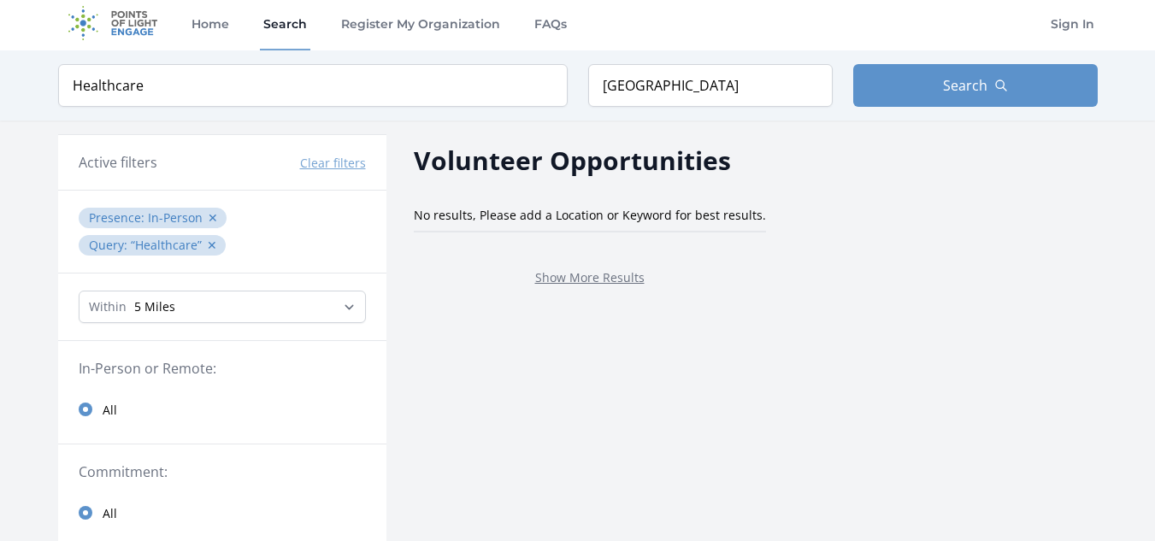
scroll to position [3, 0]
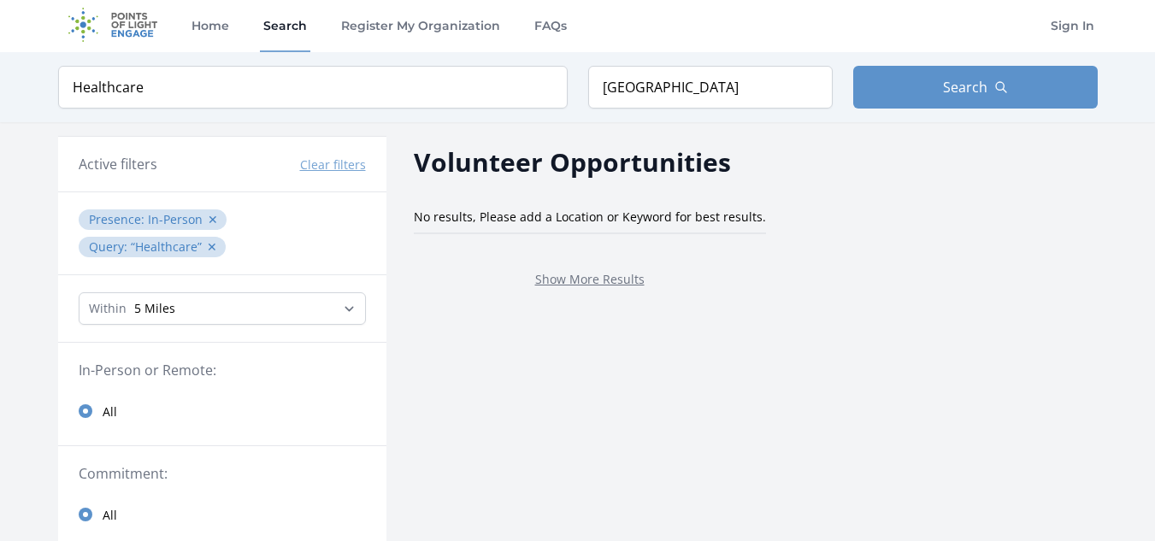
scroll to position [149, 0]
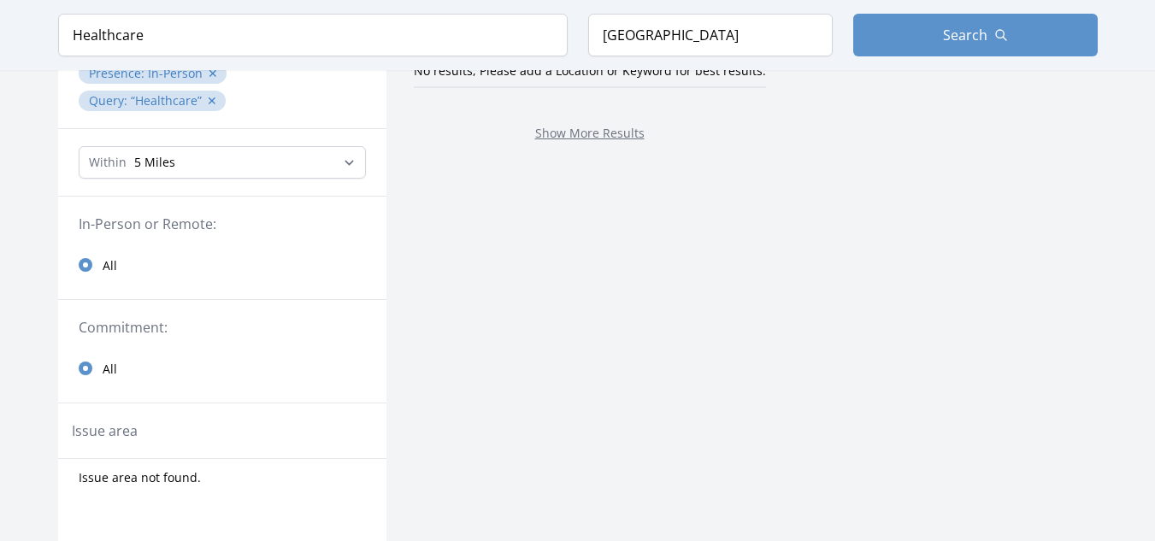
scroll to position [180, 0]
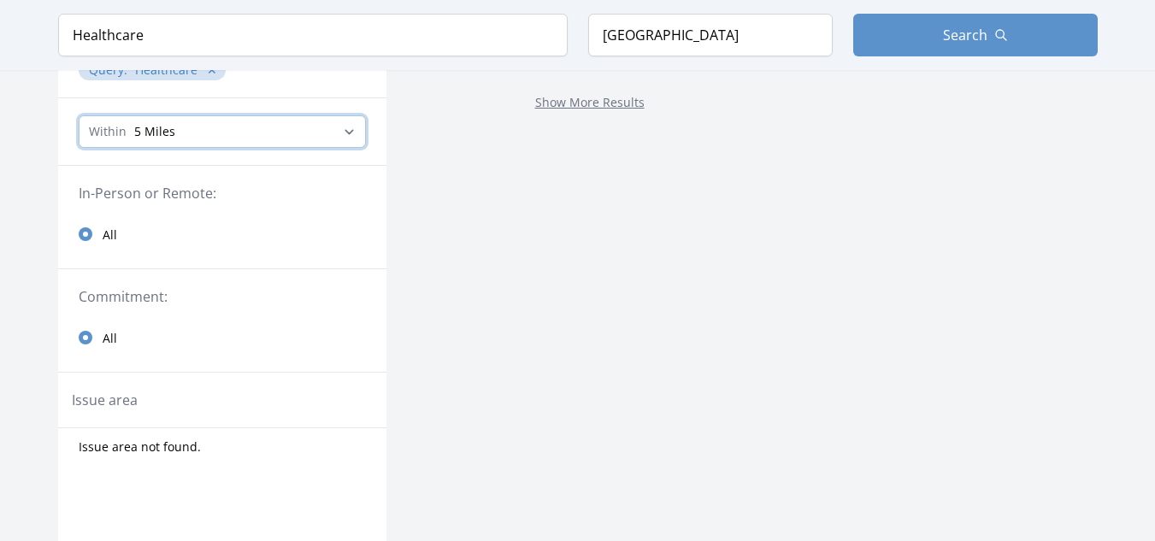
click at [180, 119] on select "Any distance , 5 Miles , 20 Miles , 50 Miles , 100 Miles" at bounding box center [222, 131] width 287 height 32
select select "all"
click at [79, 115] on select "Any distance , 5 Miles , 20 Miles , 50 Miles , 100 Miles" at bounding box center [222, 131] width 287 height 32
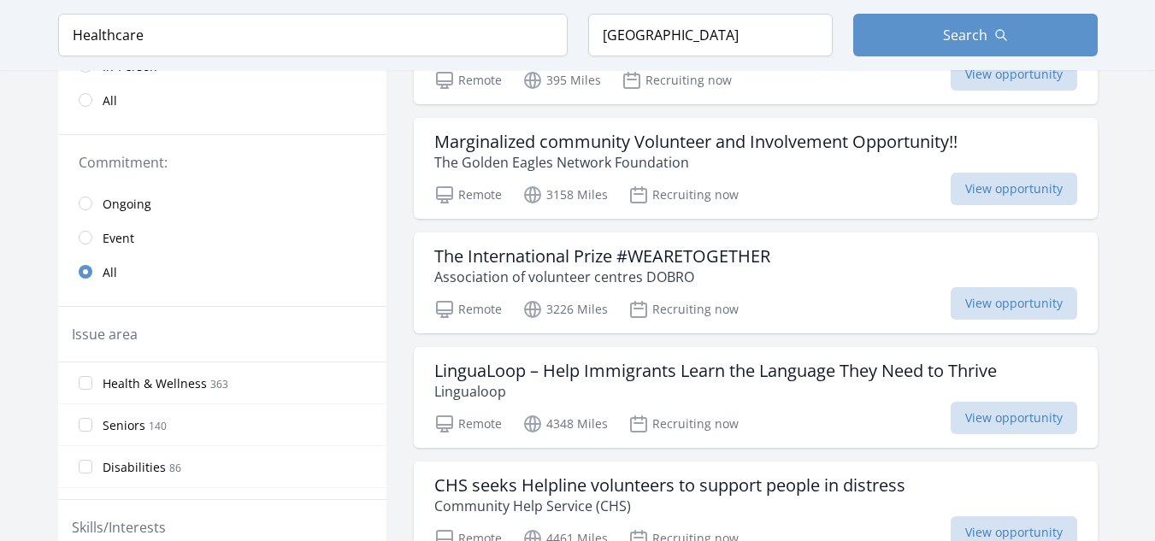
scroll to position [383, 0]
click at [687, 253] on h3 "The International Prize #WEARETOGETHER" at bounding box center [602, 255] width 336 height 21
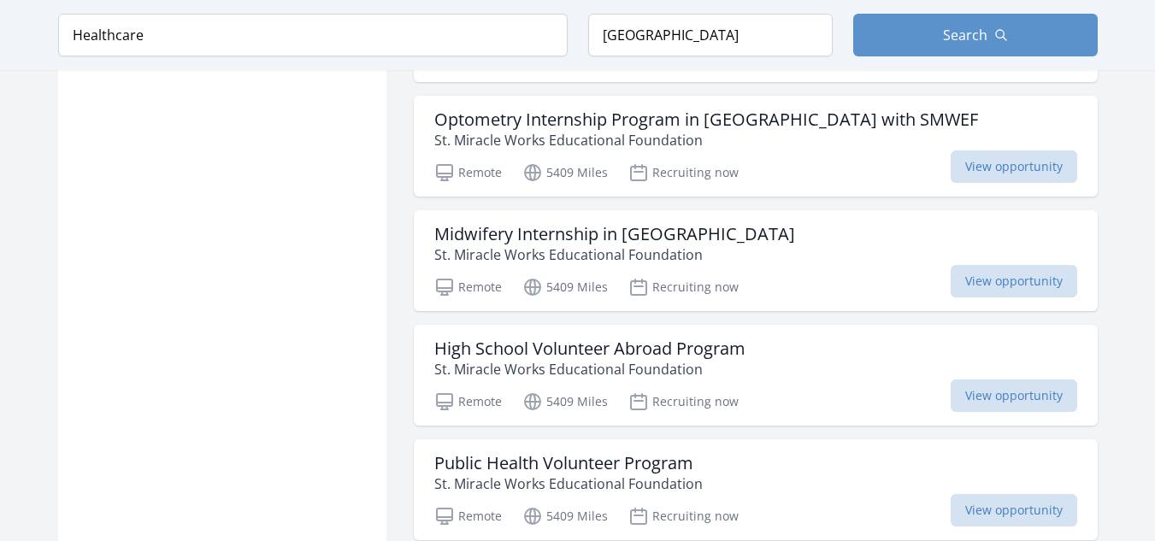
scroll to position [1457, 0]
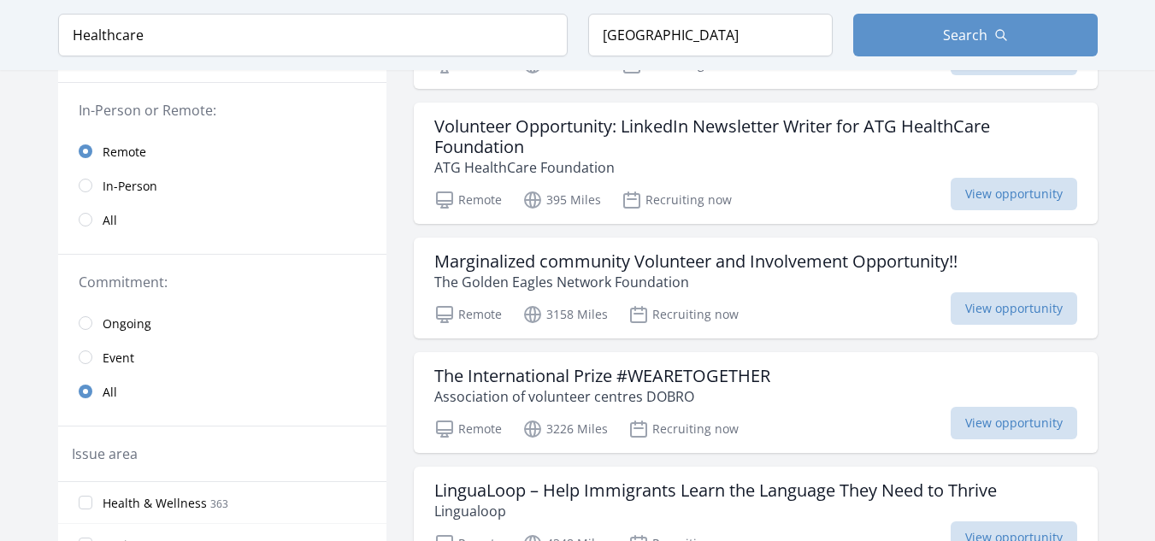
scroll to position [227, 0]
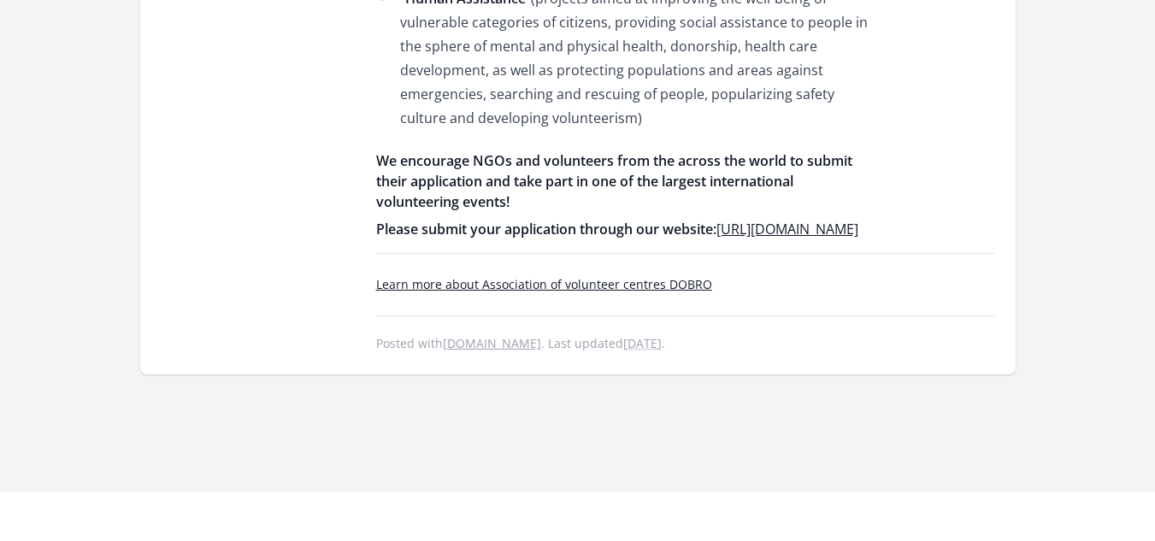
scroll to position [875, 0]
